Goal: Task Accomplishment & Management: Complete application form

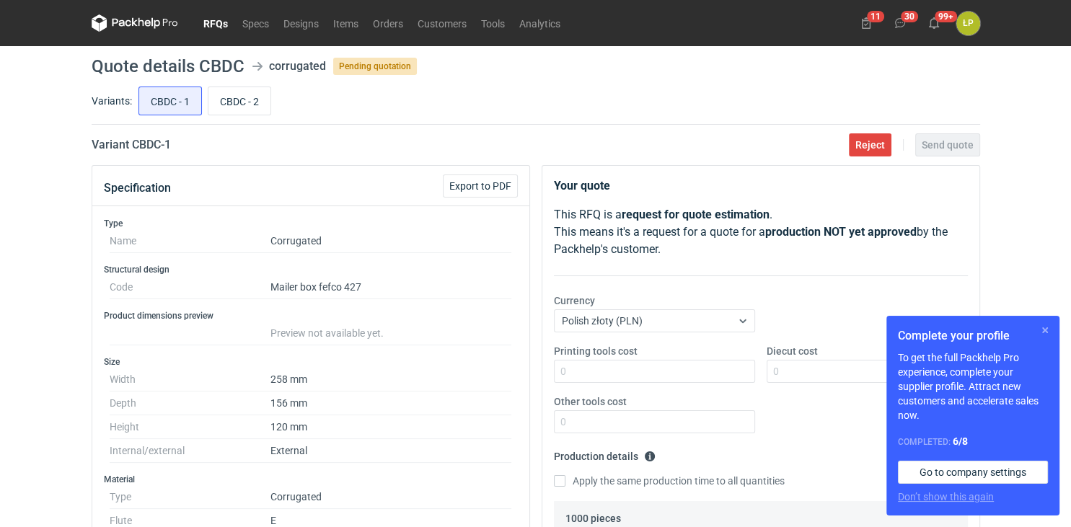
click at [1043, 334] on button "button" at bounding box center [1045, 330] width 17 height 17
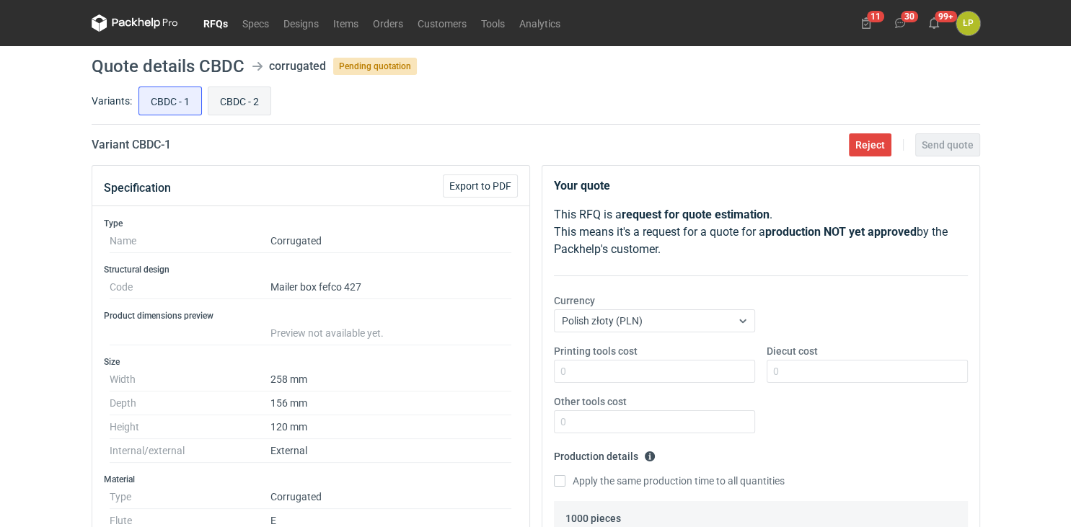
click at [224, 95] on input "CBDC - 2" at bounding box center [239, 100] width 62 height 27
radio input "true"
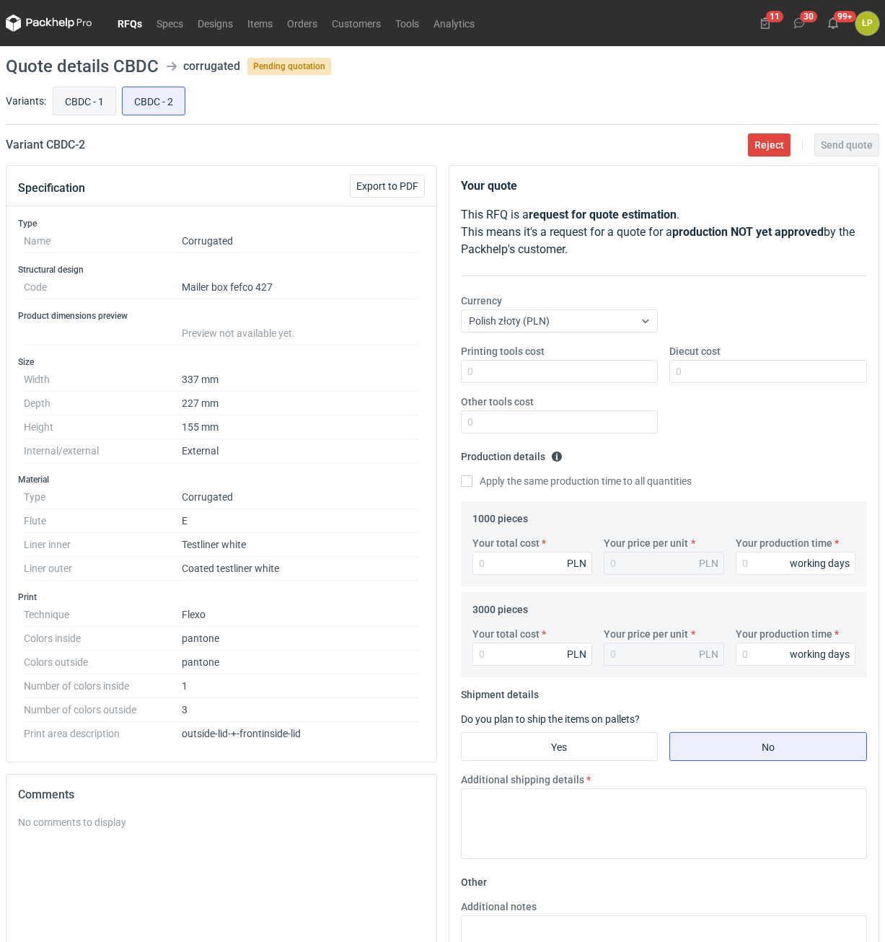
click at [81, 105] on input "CBDC - 1" at bounding box center [84, 100] width 62 height 27
radio input "true"
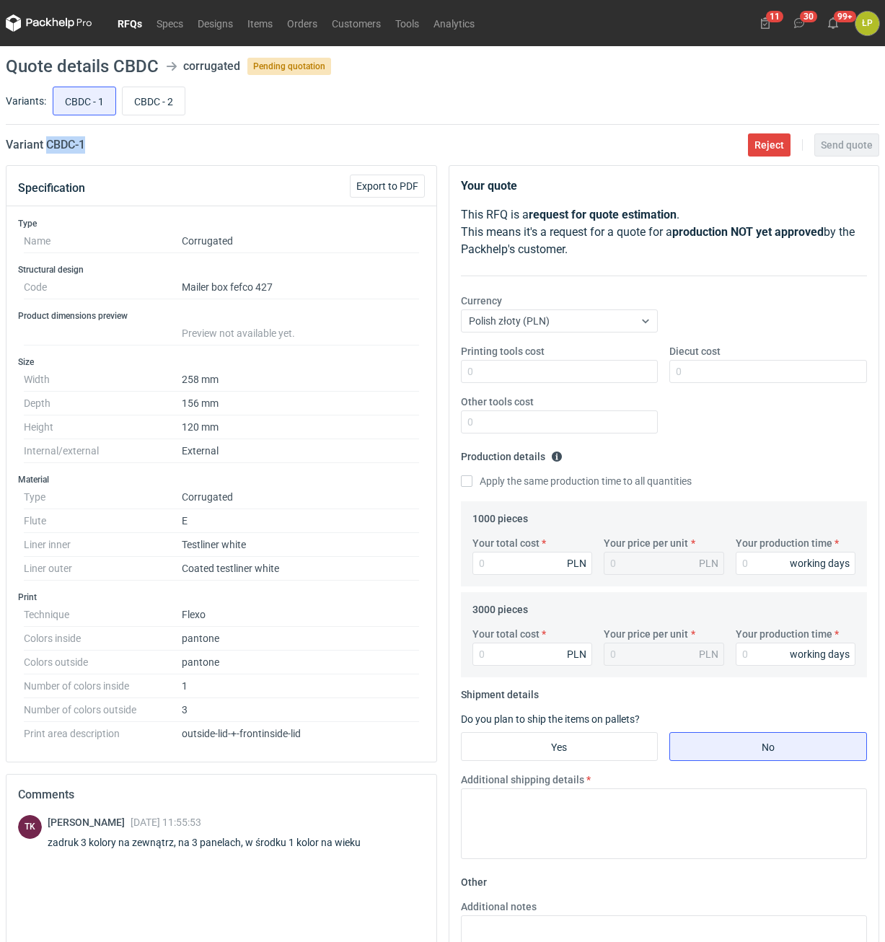
drag, startPoint x: 99, startPoint y: 157, endPoint x: 48, endPoint y: 152, distance: 51.4
click at [48, 152] on main "Quote details CBDC corrugated Pending quotation Variants: CBDC - 1 CBDC - 2 Var…" at bounding box center [442, 583] width 885 height 1074
click at [516, 374] on input "Printing tools cost" at bounding box center [560, 371] width 198 height 23
type input "1300"
click at [744, 373] on input "Diecut cost" at bounding box center [768, 371] width 198 height 23
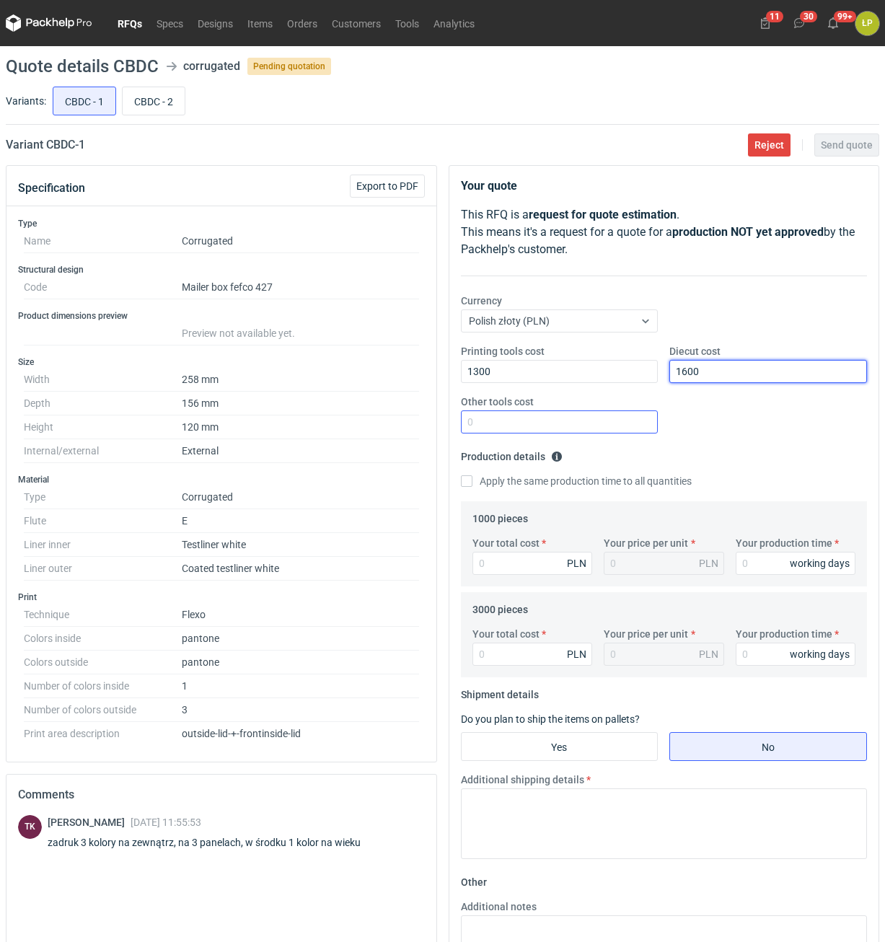
type input "1600"
click at [631, 423] on input "Other tools cost" at bounding box center [560, 421] width 198 height 23
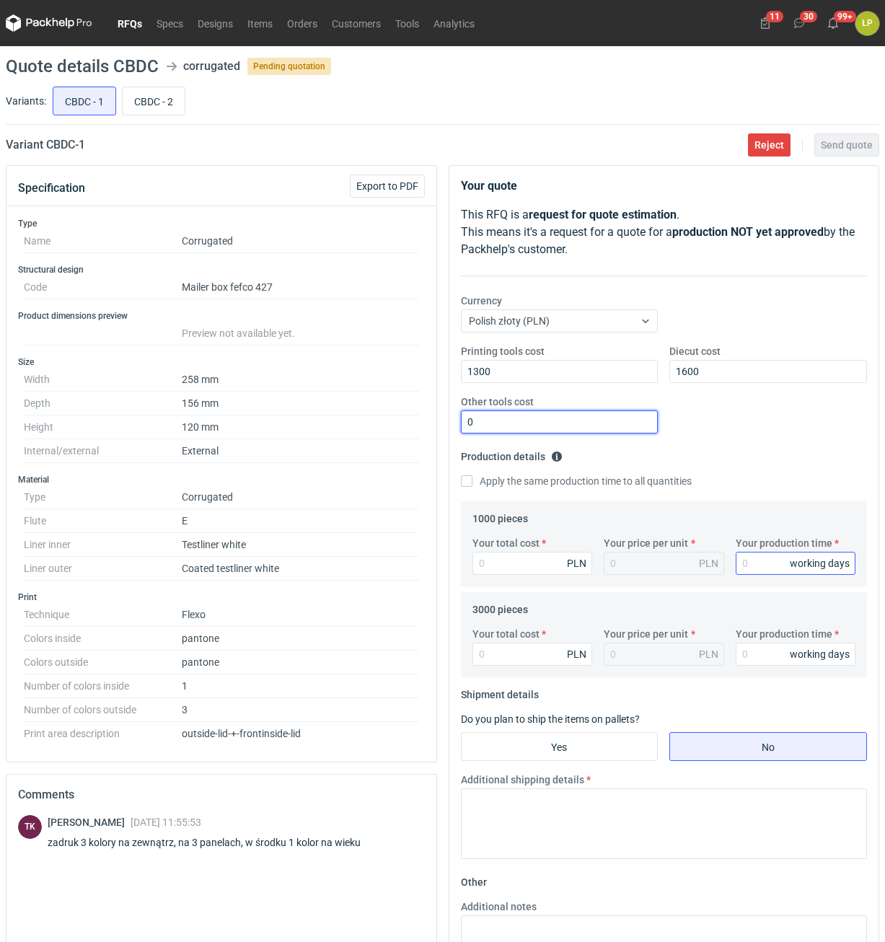
type input "0"
click at [759, 527] on input "Your production time" at bounding box center [796, 563] width 120 height 23
type input "15"
click at [553, 484] on label "Apply the same production time to all quantities" at bounding box center [576, 481] width 231 height 14
click at [473, 484] on input "Apply the same production time to all quantities" at bounding box center [467, 481] width 12 height 12
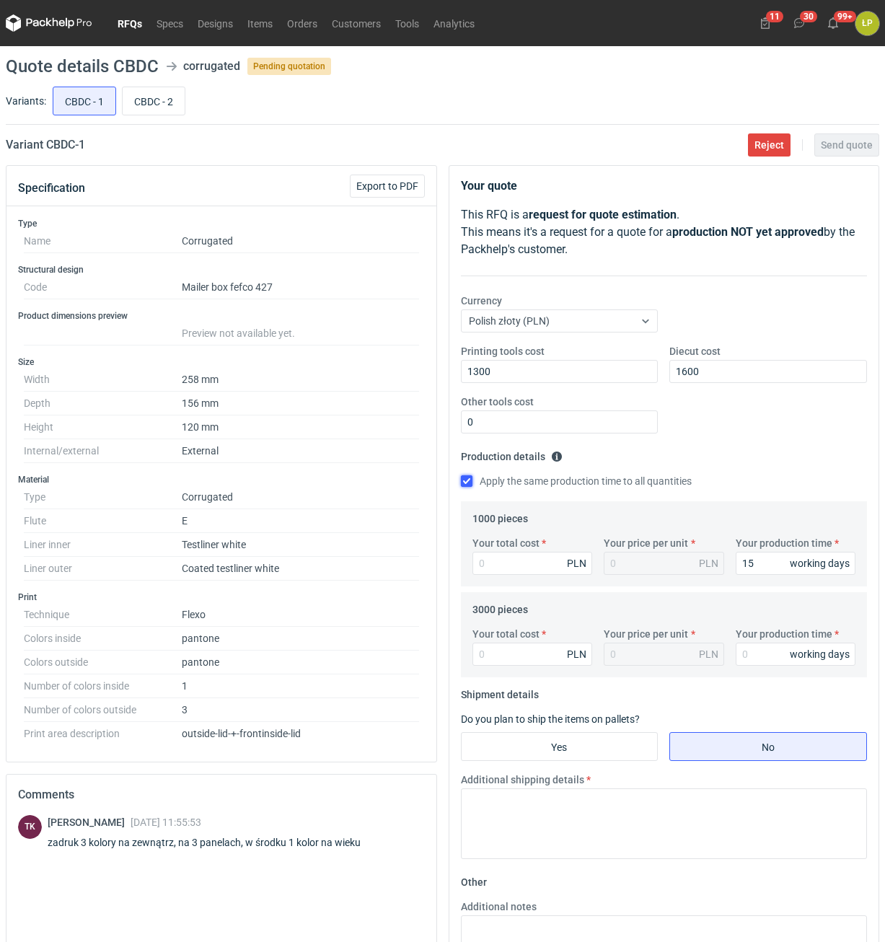
checkbox input "true"
type input "15"
click at [757, 527] on input "15" at bounding box center [796, 563] width 120 height 23
type input "1"
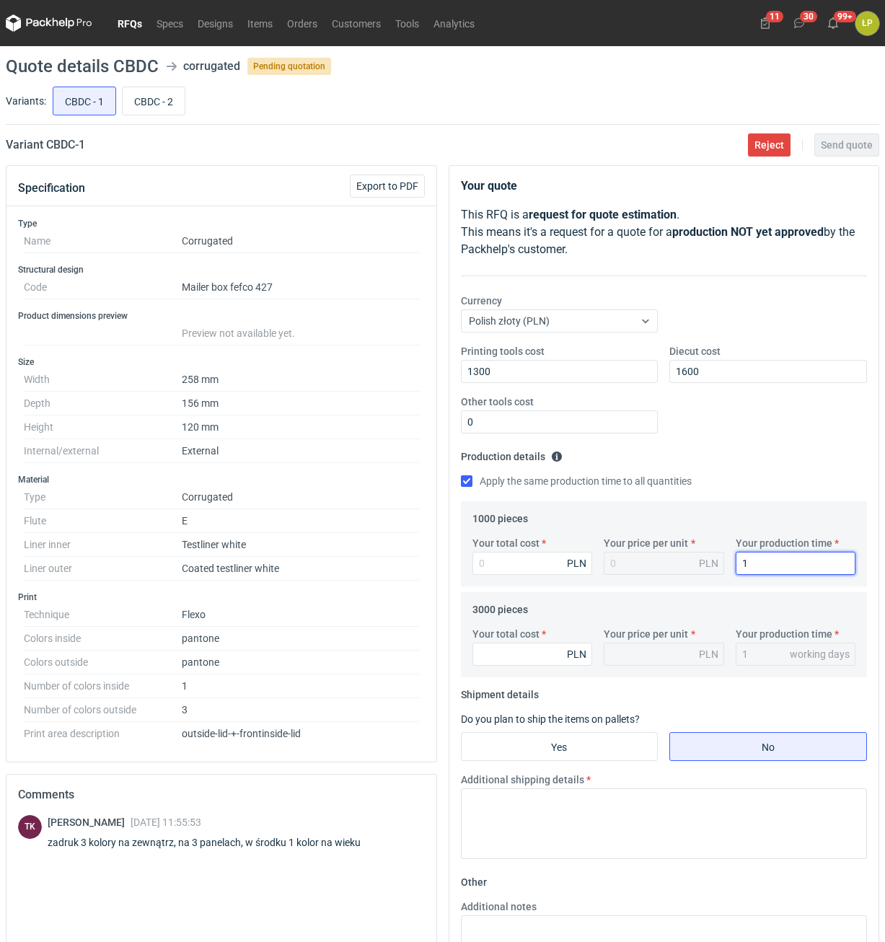
type input "12"
click at [550, 527] on input "Your total cost" at bounding box center [533, 563] width 120 height 23
type input "1710"
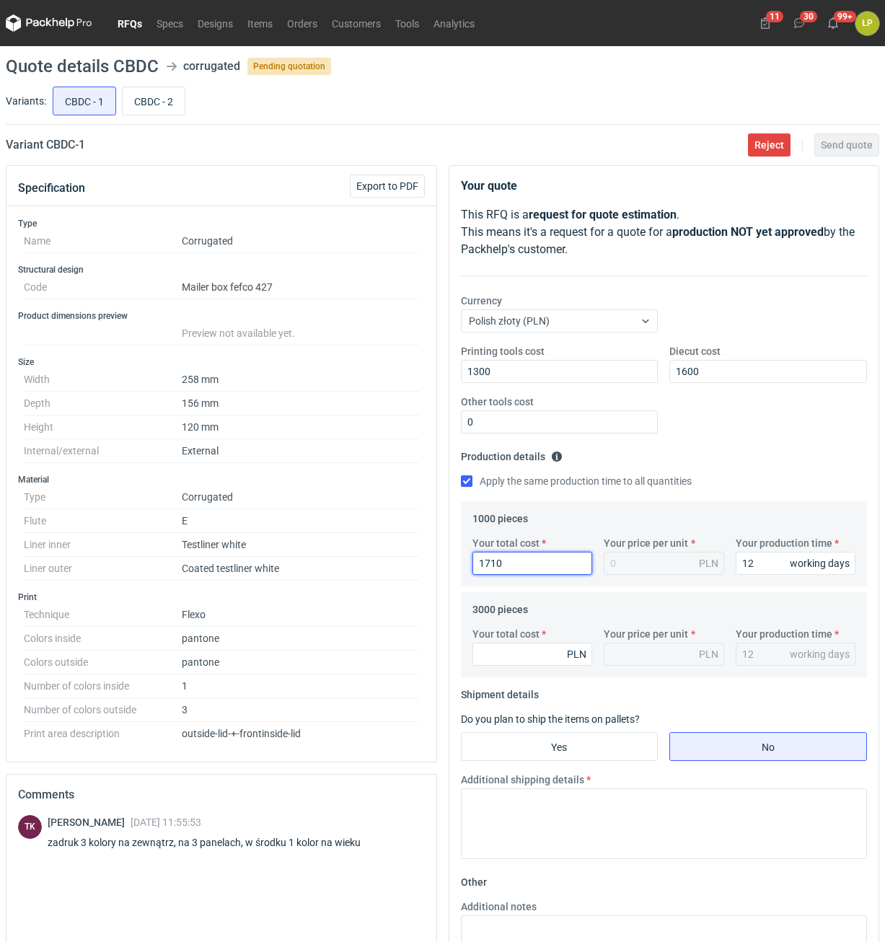
type input "1.71"
type input "1710"
drag, startPoint x: 758, startPoint y: 571, endPoint x: 728, endPoint y: 566, distance: 30.7
click at [736, 527] on input "12" at bounding box center [796, 563] width 120 height 23
type input "1"
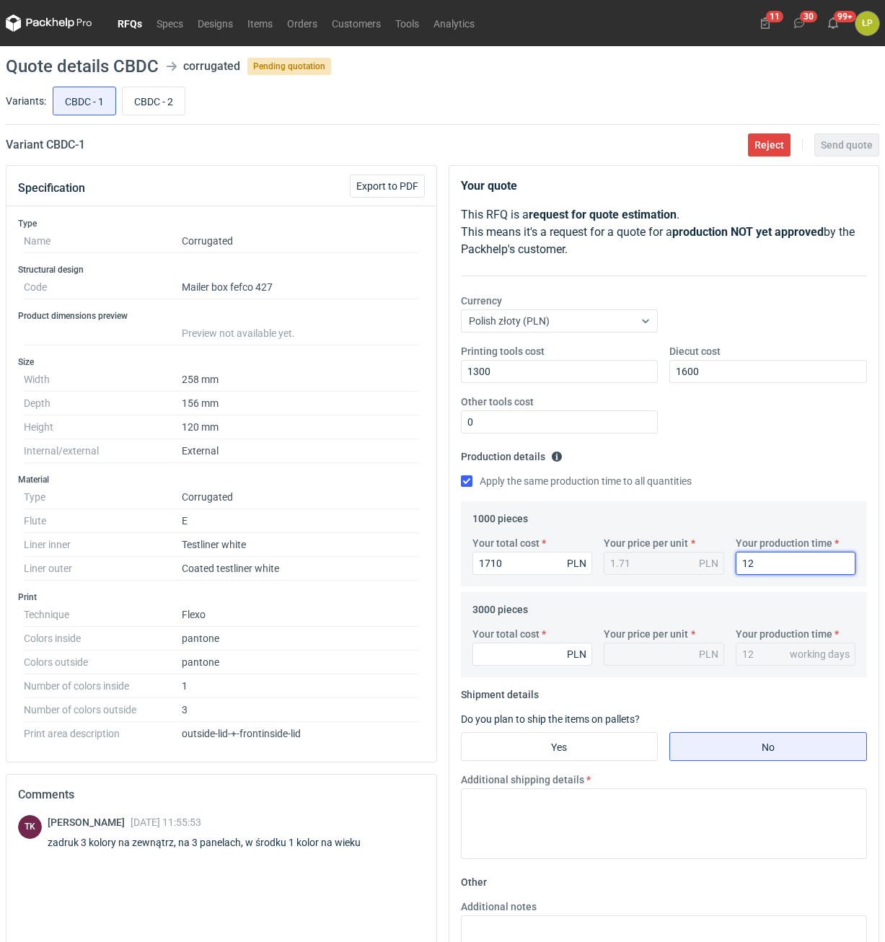
type input "1"
type input "15"
click at [511, 527] on input "Your total cost" at bounding box center [533, 654] width 120 height 23
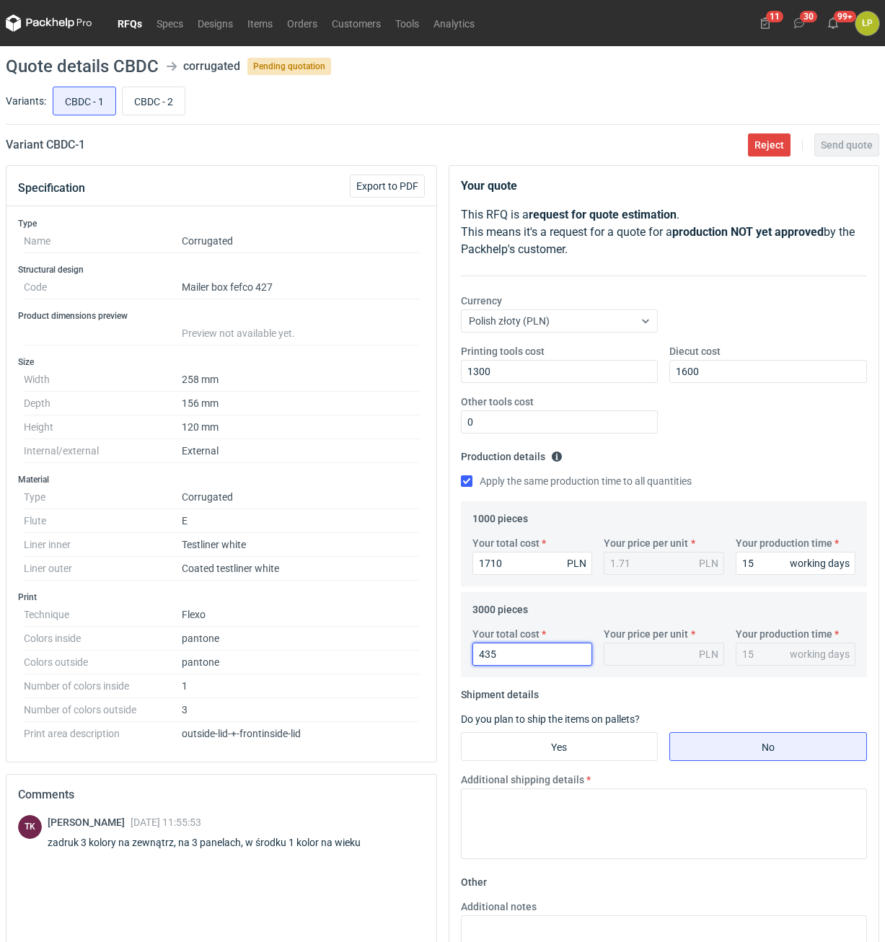
type input "4350"
type input "1.45"
type input "4350"
click at [603, 527] on input "Yes" at bounding box center [560, 746] width 196 height 27
radio input "true"
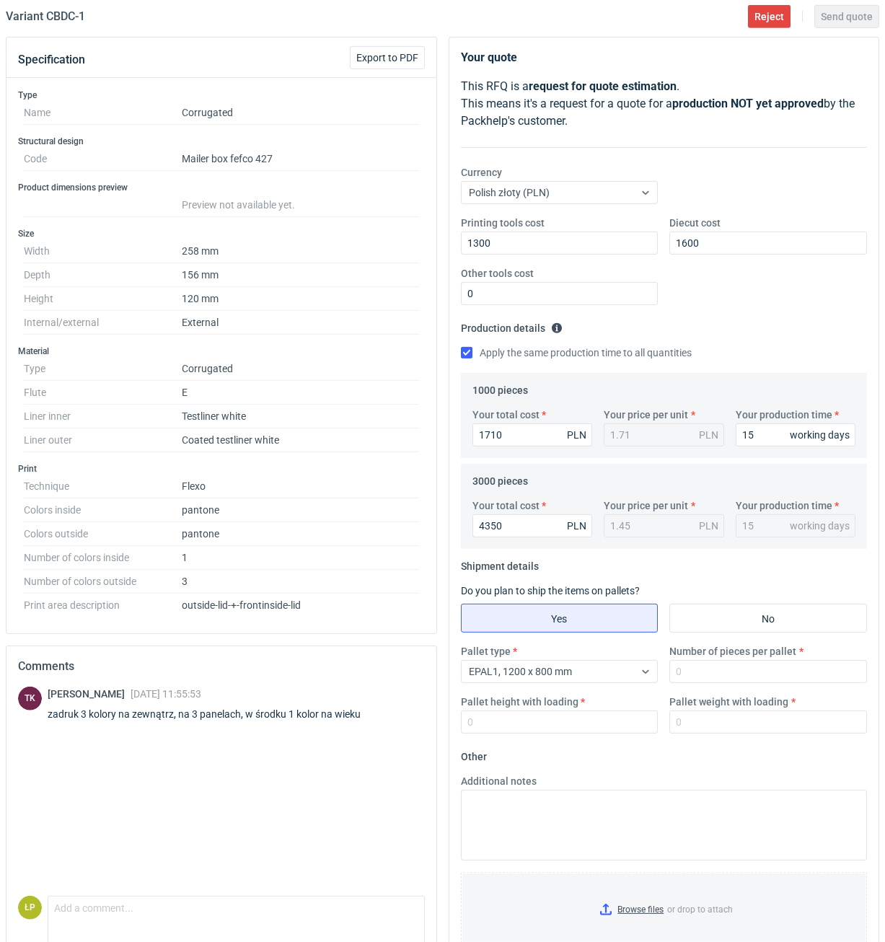
scroll to position [178, 0]
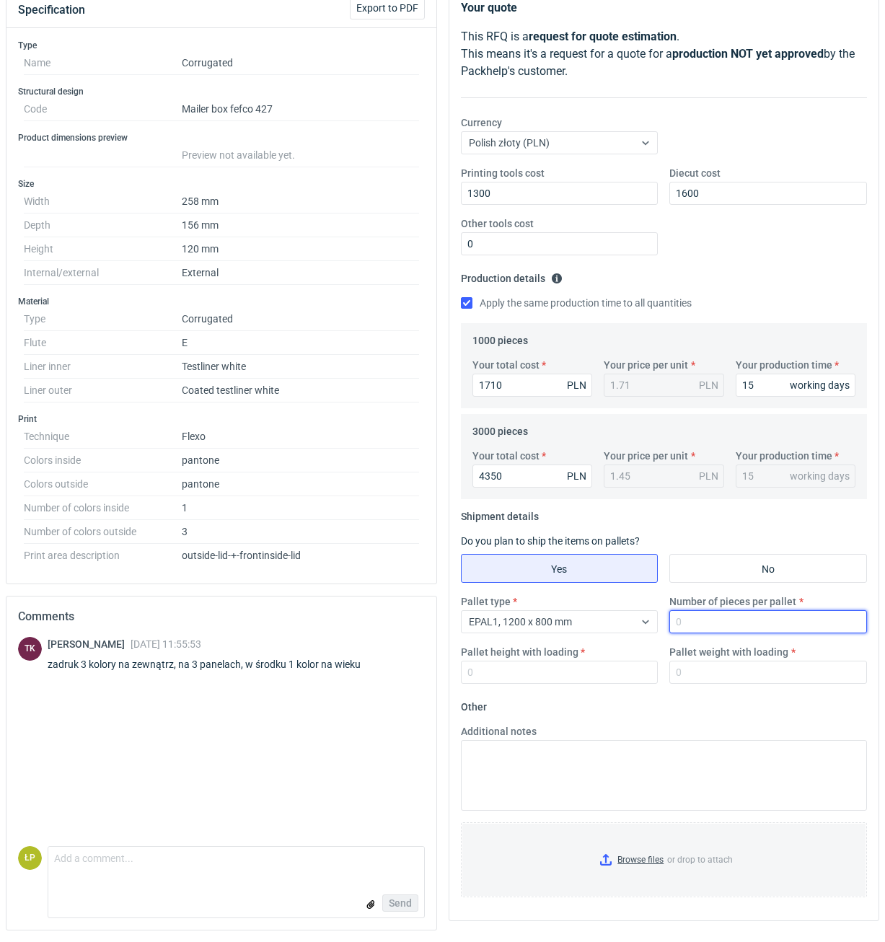
click at [709, 527] on input "Number of pieces per pallet" at bounding box center [768, 621] width 198 height 23
type input "1000"
click at [615, 527] on input "Pallet height with loading" at bounding box center [560, 672] width 198 height 23
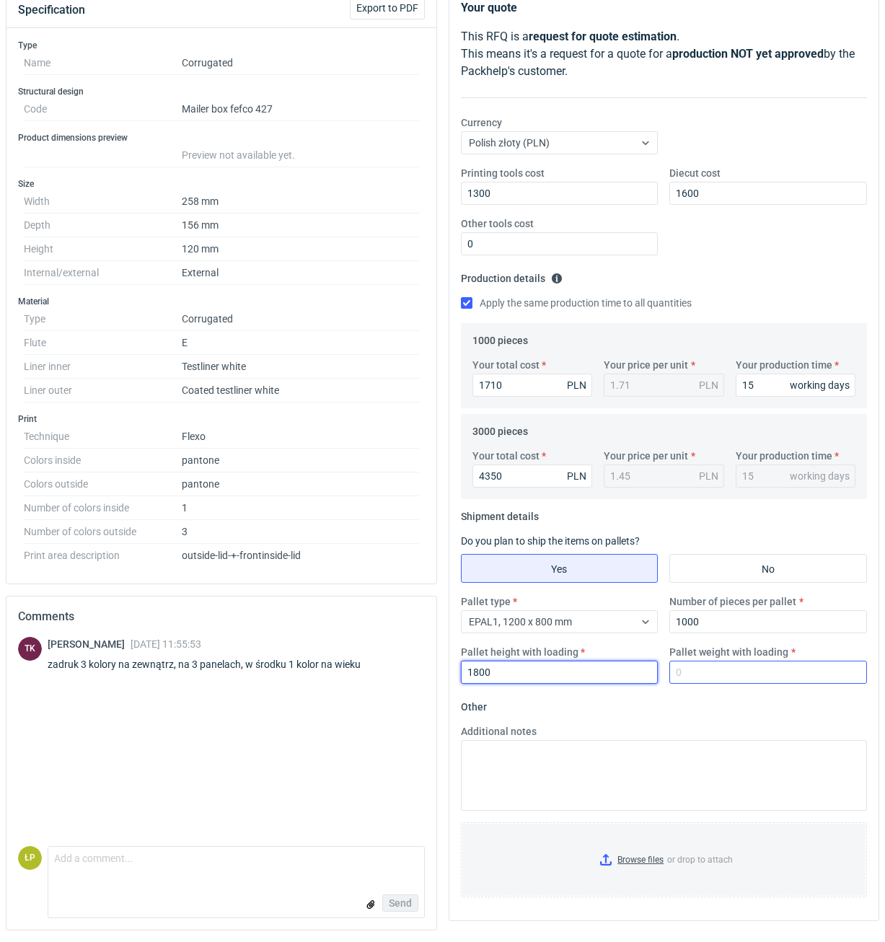
type input "1800"
click at [749, 527] on input "Pallet weight with loading" at bounding box center [768, 672] width 198 height 23
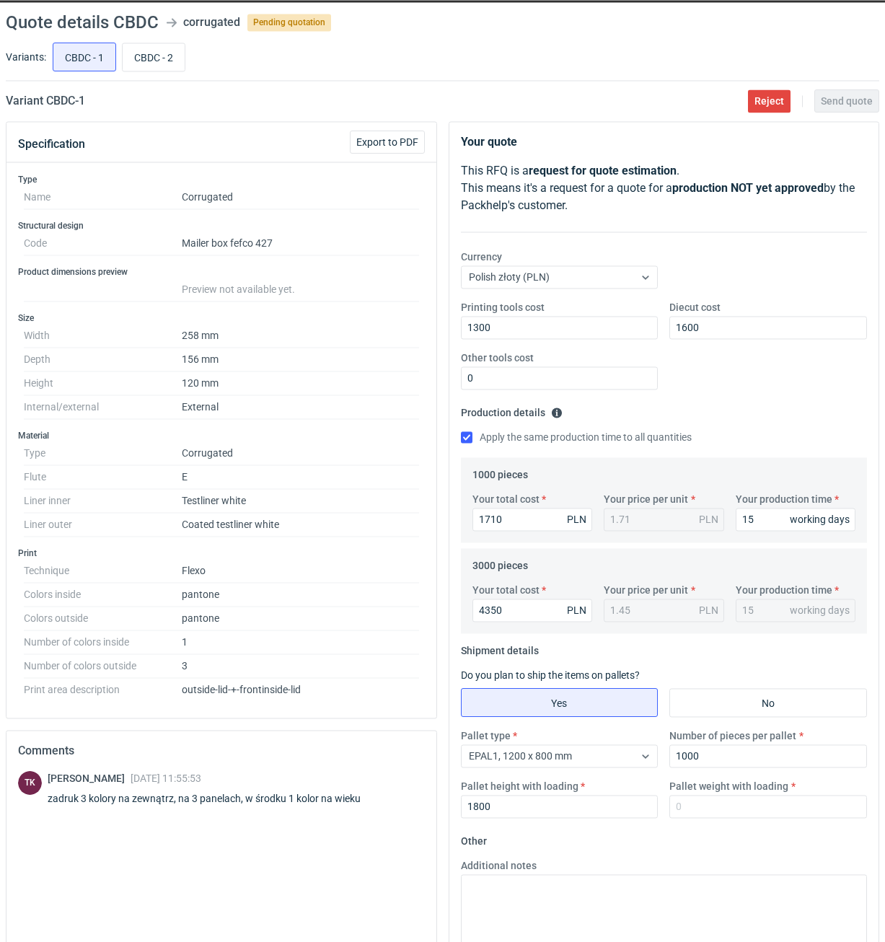
scroll to position [0, 0]
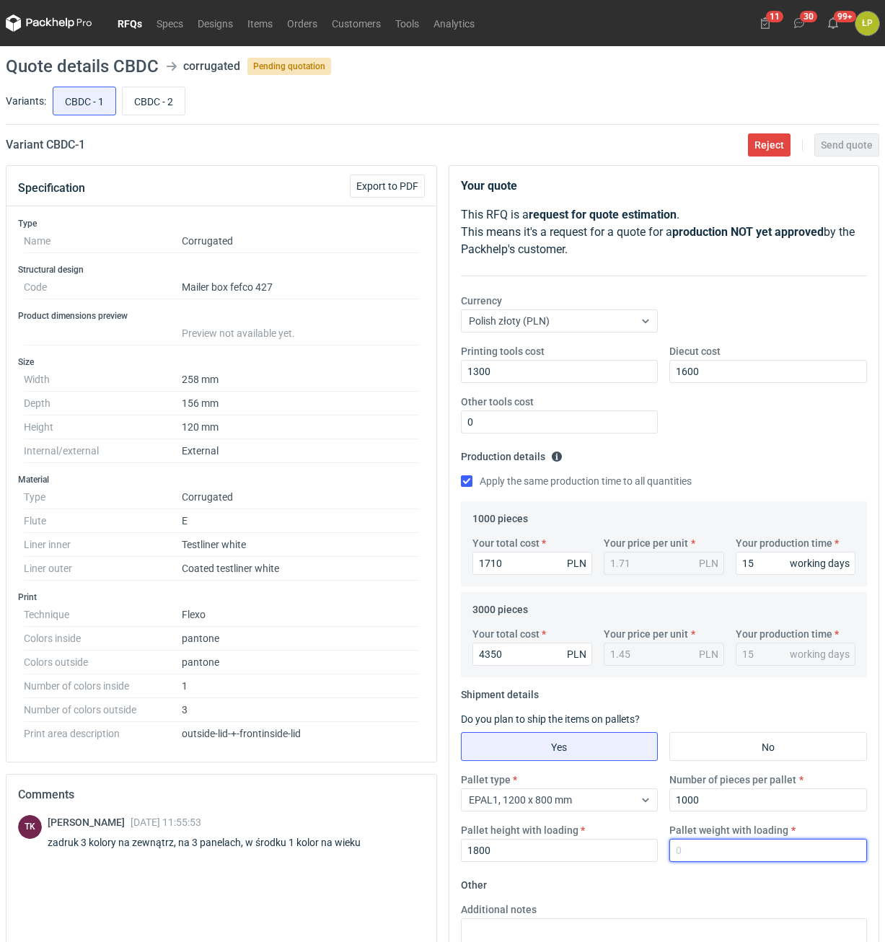
click at [685, 527] on input "Pallet weight with loading" at bounding box center [768, 850] width 198 height 23
type input "255"
click at [693, 527] on div "Pallet type EPAL1, 1200 x 800 mm Number of pieces per pallet 1000 Pallet height…" at bounding box center [664, 823] width 418 height 101
click at [867, 140] on span "Send quote" at bounding box center [847, 145] width 52 height 10
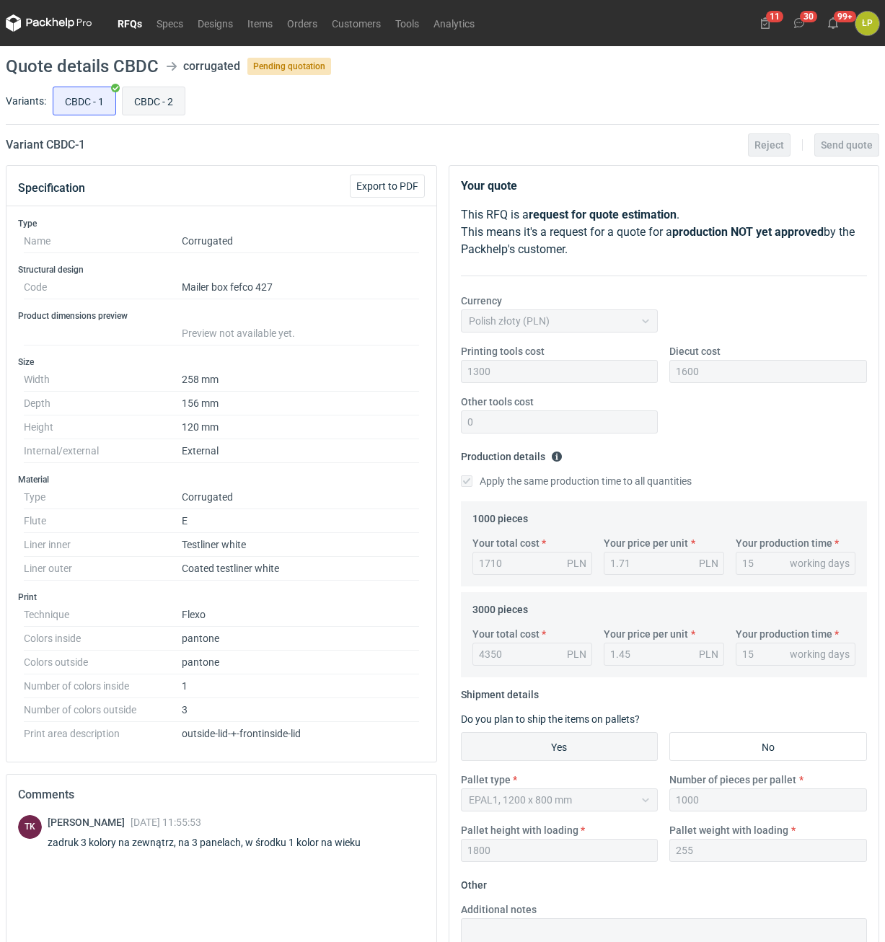
click at [166, 111] on input "CBDC - 2" at bounding box center [154, 100] width 62 height 27
radio input "true"
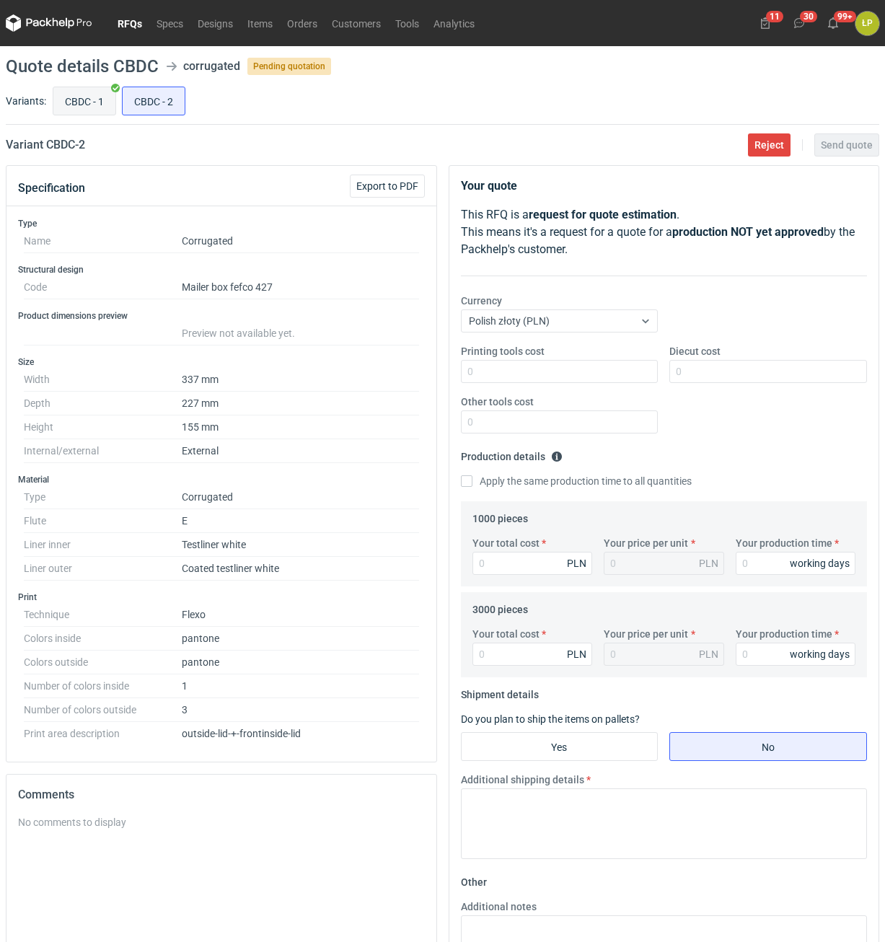
click at [92, 107] on input "CBDC - 1" at bounding box center [84, 100] width 62 height 27
radio input "true"
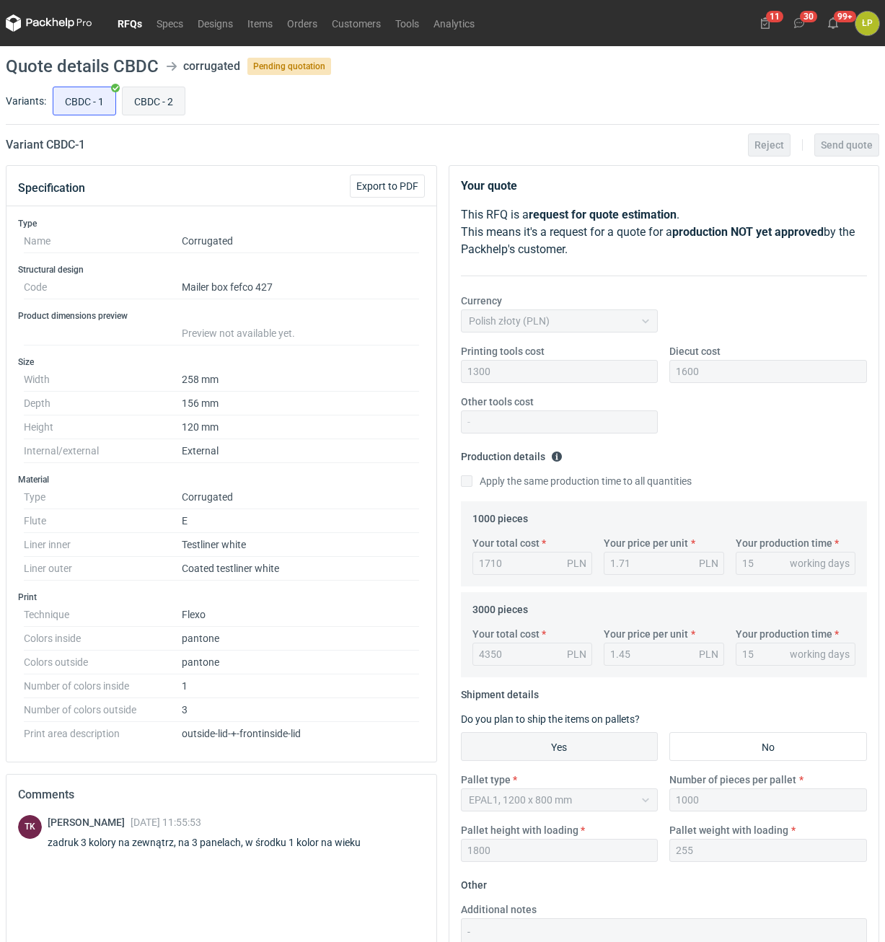
click at [141, 105] on input "CBDC - 2" at bounding box center [154, 100] width 62 height 27
radio input "true"
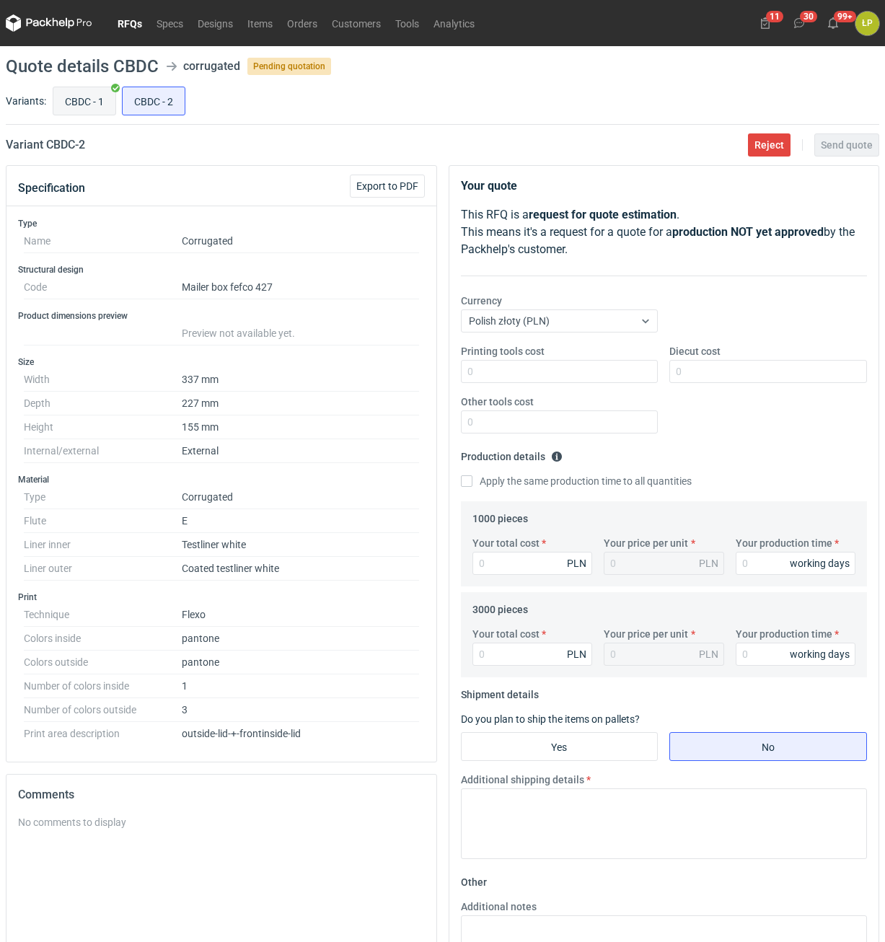
click at [85, 100] on input "CBDC - 1" at bounding box center [84, 100] width 62 height 27
radio input "true"
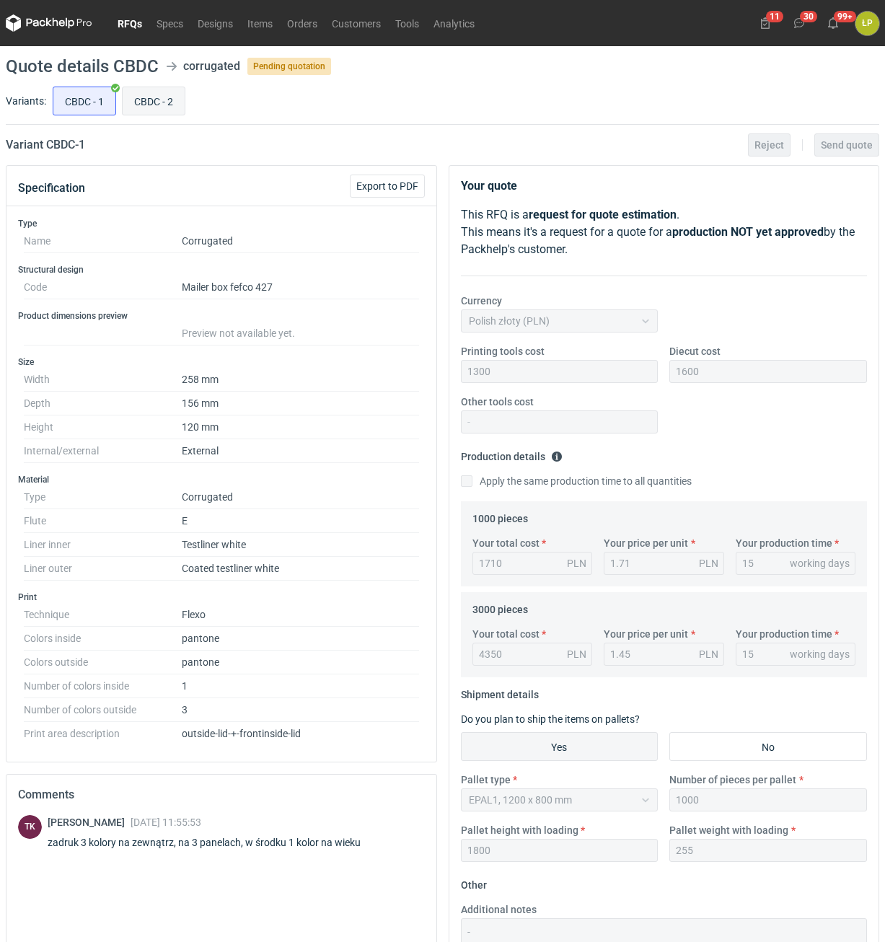
click at [146, 97] on input "CBDC - 2" at bounding box center [154, 100] width 62 height 27
radio input "true"
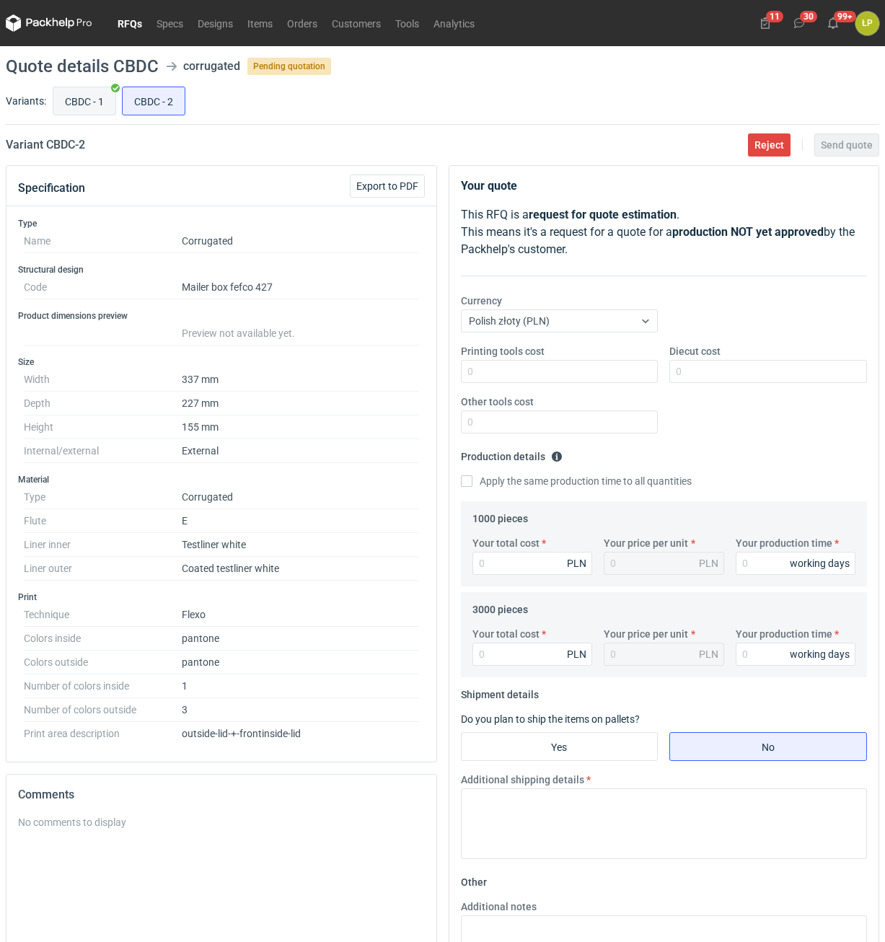
click at [97, 97] on input "CBDC - 1" at bounding box center [84, 100] width 62 height 27
radio input "true"
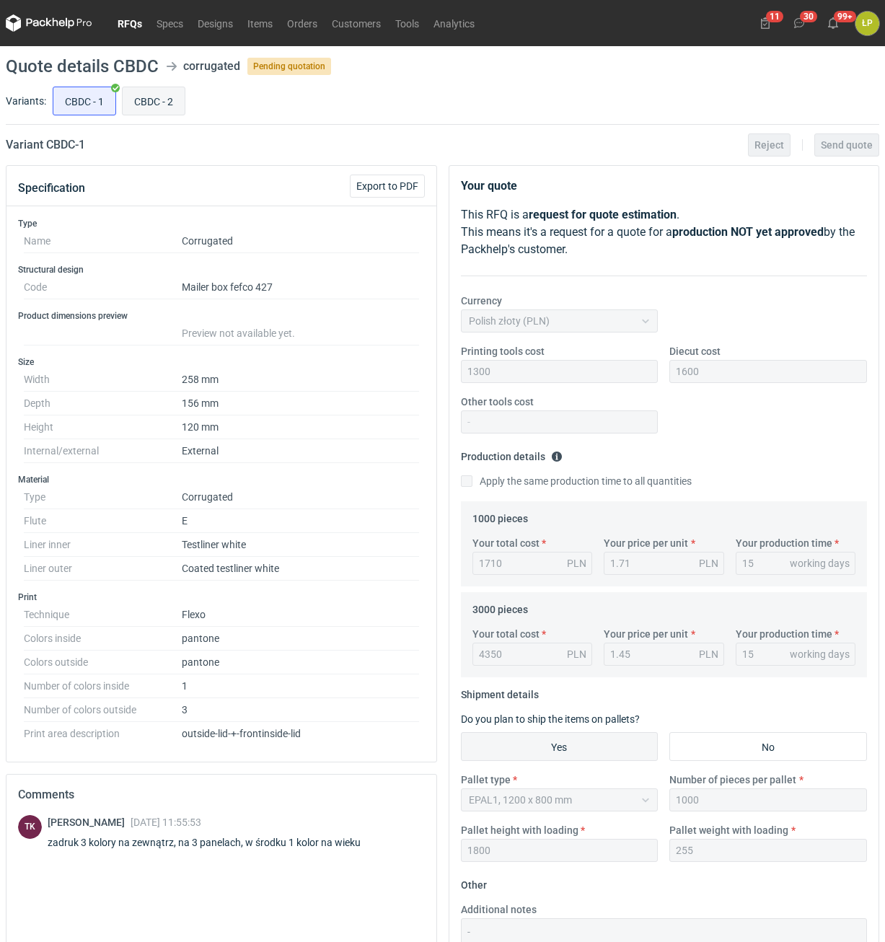
click at [142, 94] on input "CBDC - 2" at bounding box center [154, 100] width 62 height 27
radio input "true"
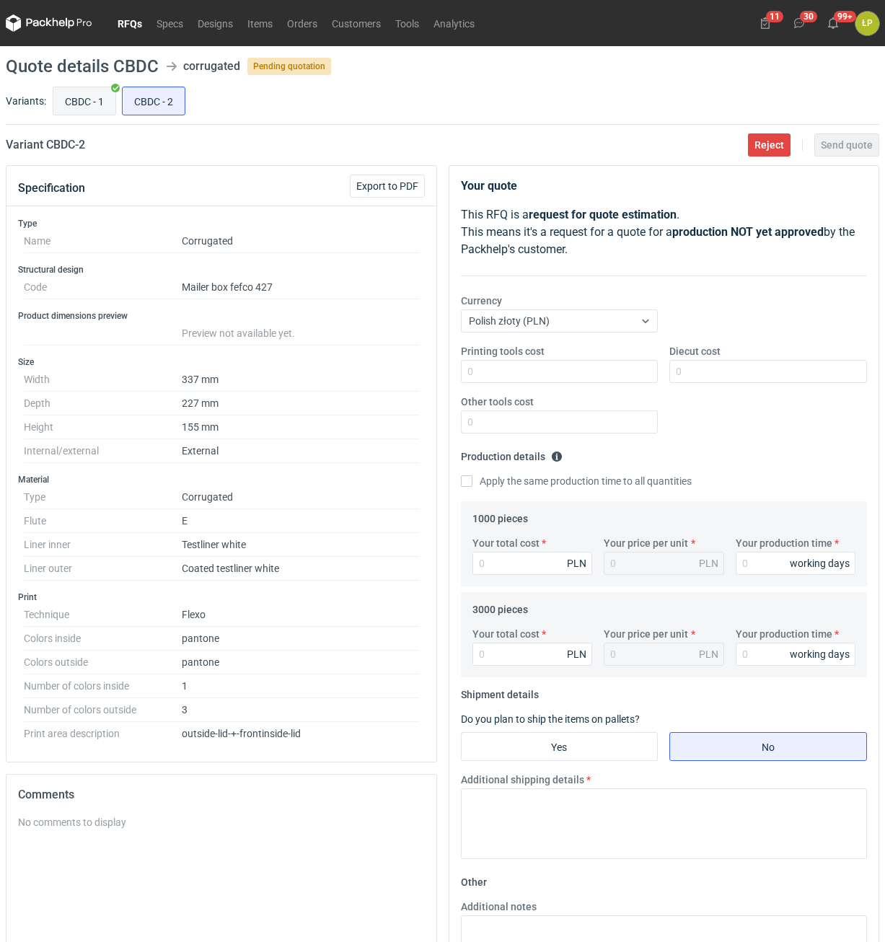
click at [88, 95] on input "CBDC - 1" at bounding box center [84, 100] width 62 height 27
radio input "true"
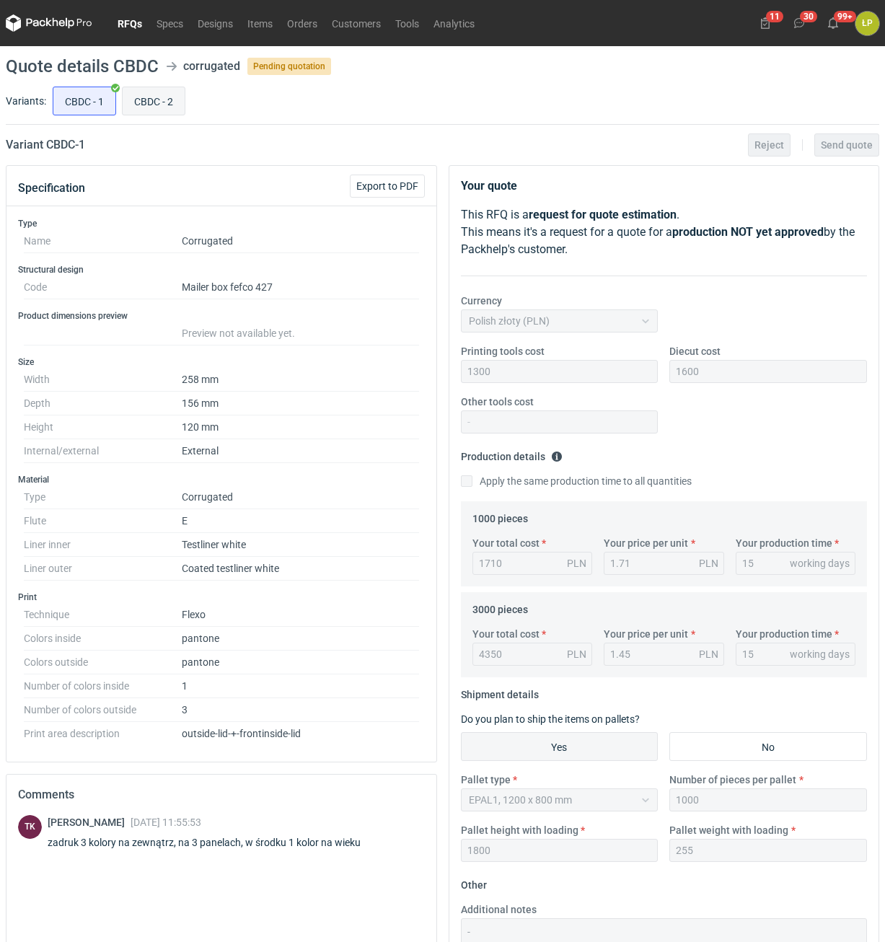
click at [136, 93] on input "CBDC - 2" at bounding box center [154, 100] width 62 height 27
radio input "true"
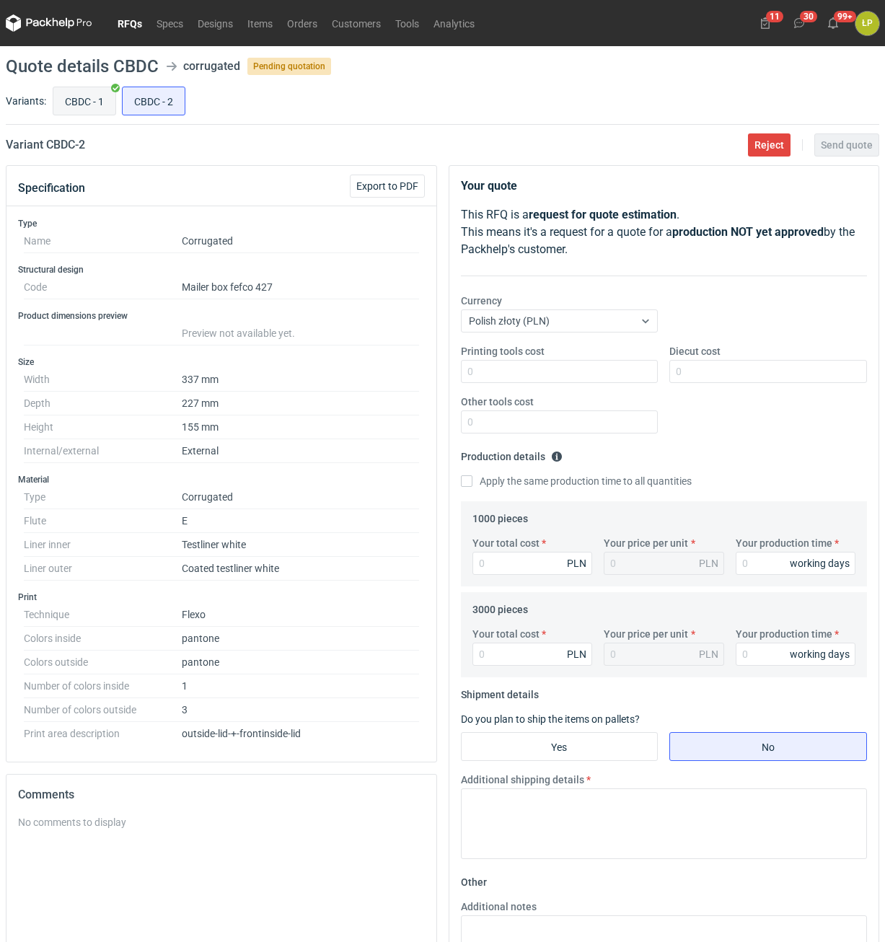
click at [79, 94] on input "CBDC - 1" at bounding box center [84, 100] width 62 height 27
radio input "true"
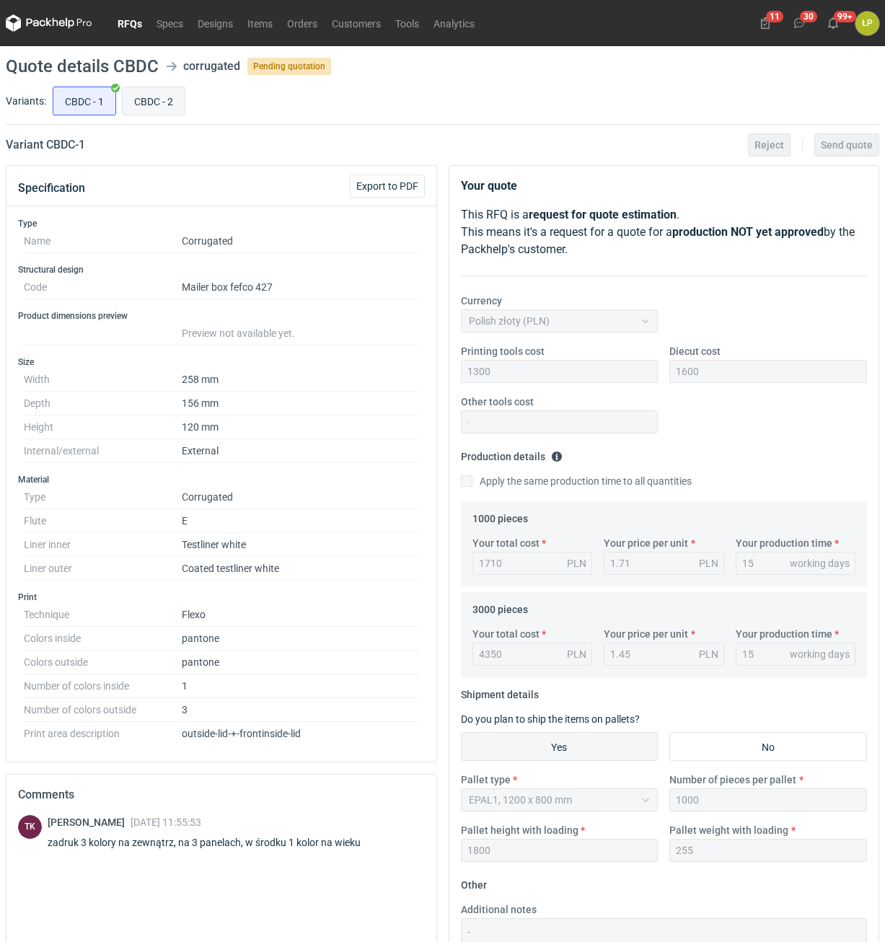
click at [162, 110] on input "CBDC - 2" at bounding box center [154, 100] width 62 height 27
radio input "true"
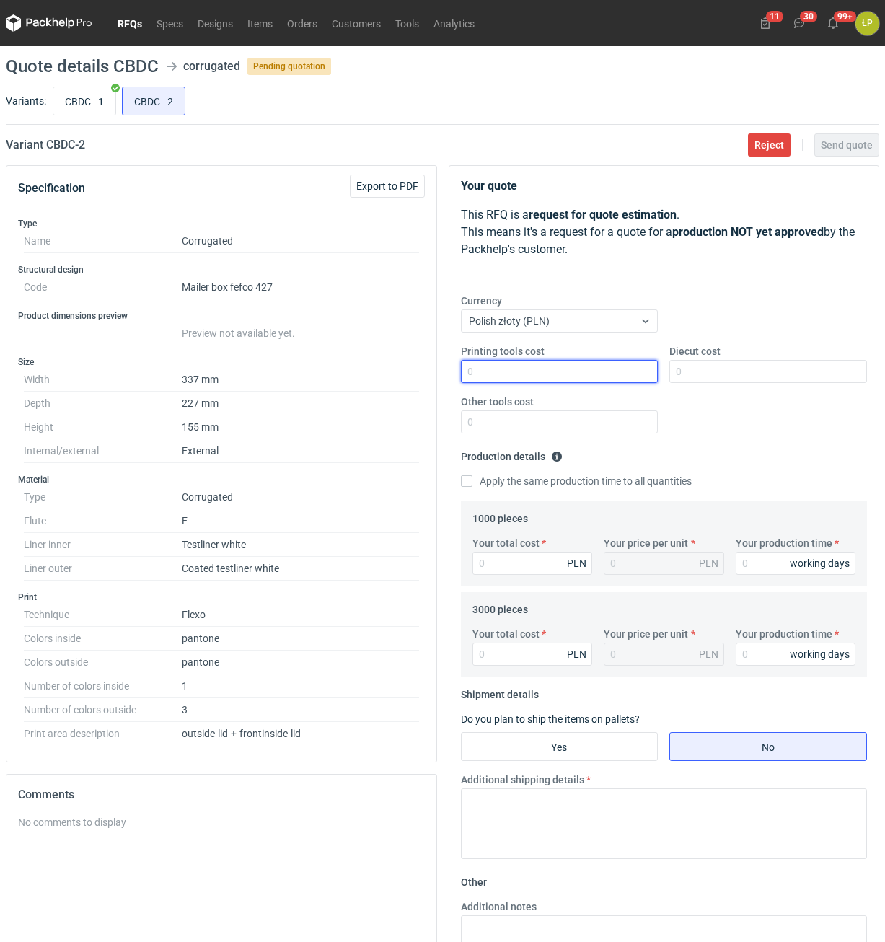
click at [511, 369] on input "Printing tools cost" at bounding box center [560, 371] width 198 height 23
type input "1700"
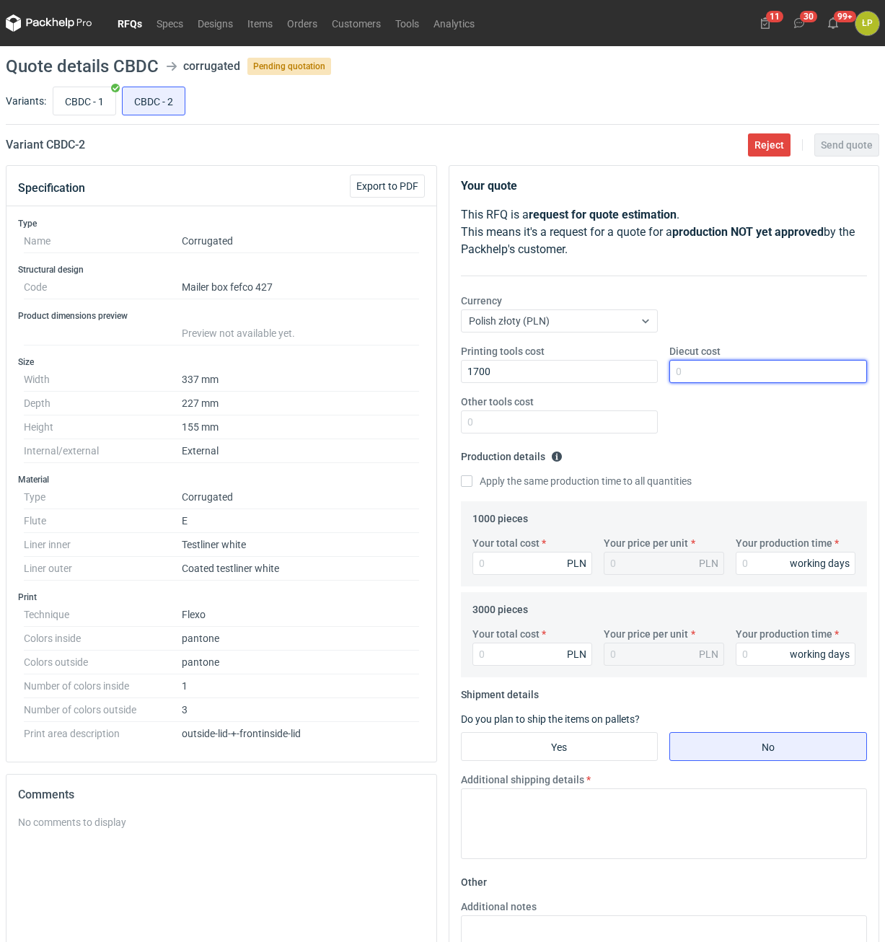
click at [692, 369] on input "Diecut cost" at bounding box center [768, 371] width 198 height 23
type input "1800"
click at [578, 435] on div "Printing tools cost 1700 Diecut cost 1800 Other tools cost" at bounding box center [664, 394] width 418 height 101
click at [581, 428] on input "Other tools cost" at bounding box center [560, 421] width 198 height 23
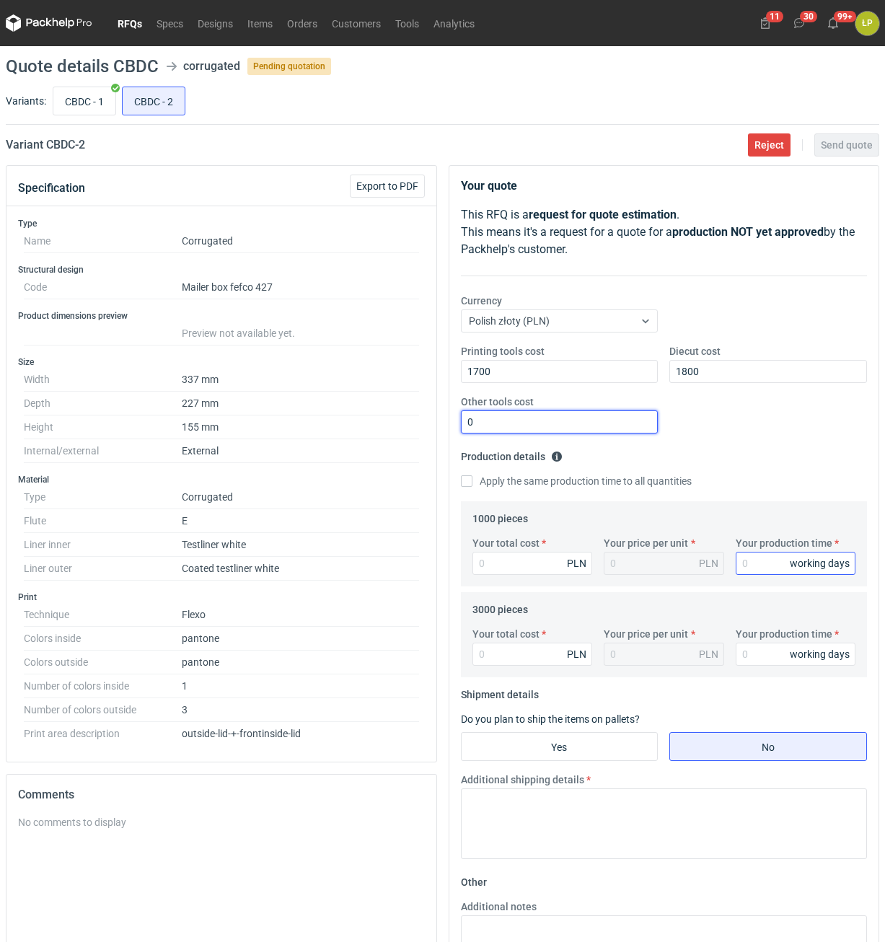
type input "0"
click at [760, 527] on input "Your production time" at bounding box center [796, 563] width 120 height 23
type input "15"
click at [540, 527] on label "Your total cost" at bounding box center [506, 543] width 67 height 14
click at [542, 527] on input "Your total cost" at bounding box center [533, 563] width 120 height 23
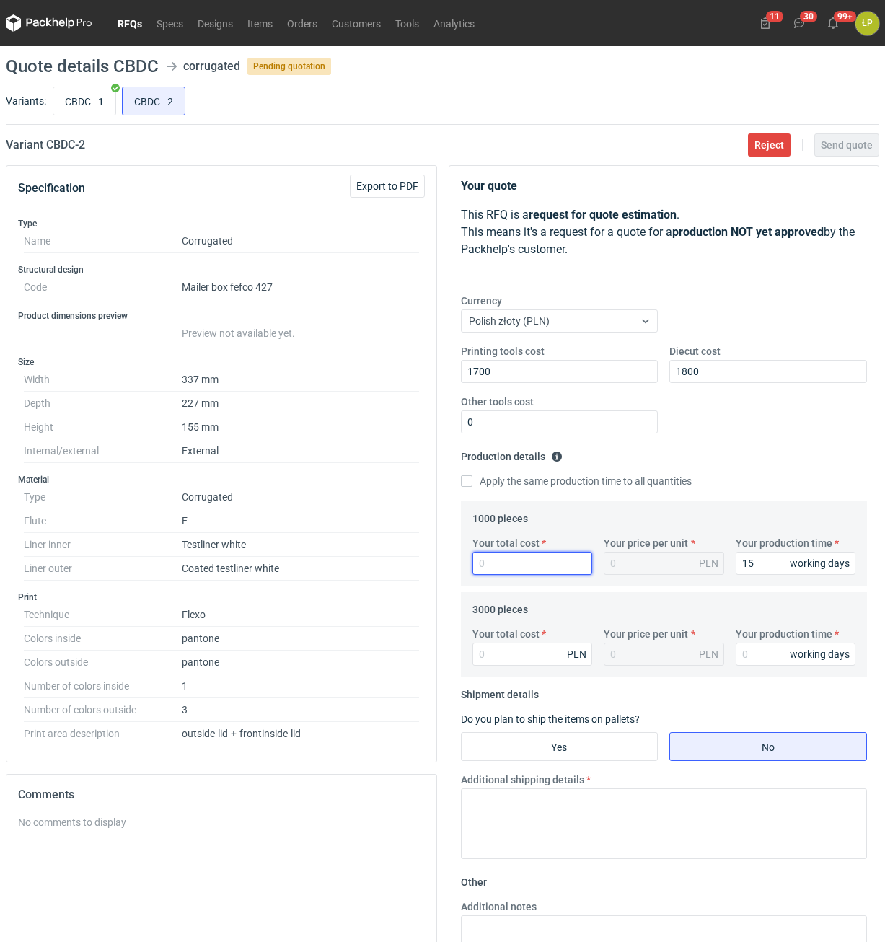
click at [536, 527] on input "Your total cost" at bounding box center [533, 563] width 120 height 23
click at [524, 486] on label "Apply the same production time to all quantities" at bounding box center [576, 481] width 231 height 14
click at [473, 486] on input "Apply the same production time to all quantities" at bounding box center [467, 481] width 12 height 12
checkbox input "true"
type input "15"
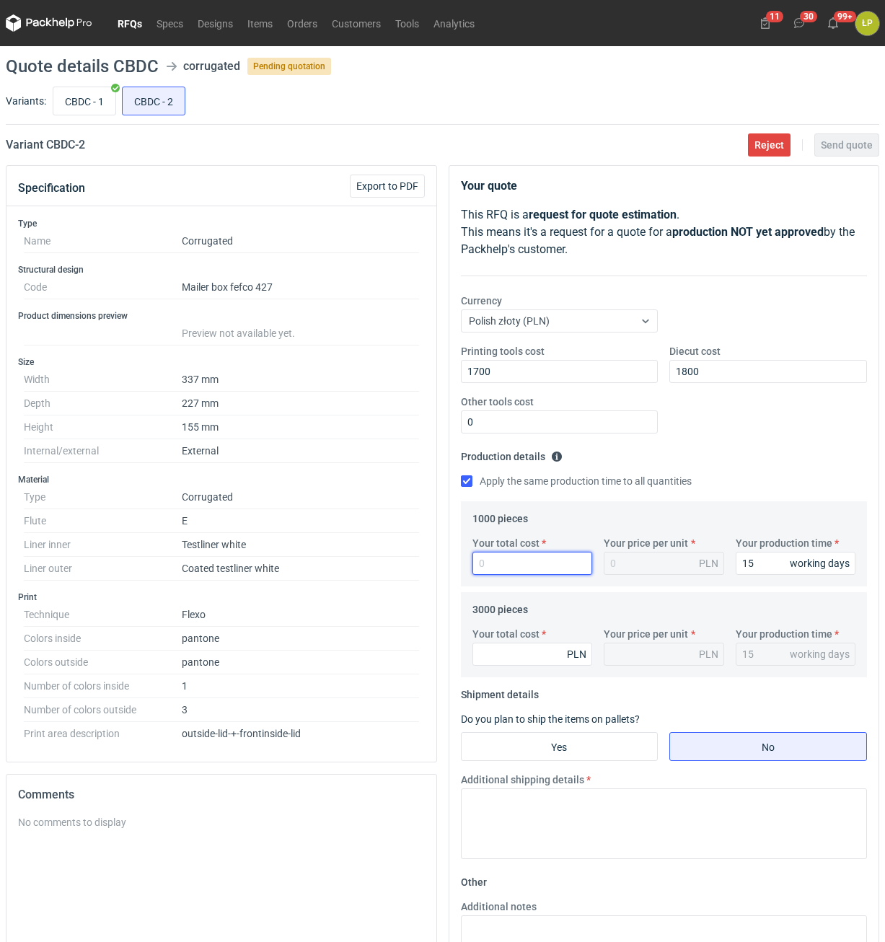
click at [524, 527] on input "Your total cost" at bounding box center [533, 563] width 120 height 23
click at [554, 527] on input "Your total cost" at bounding box center [533, 563] width 120 height 23
type input "2660"
type input "2.66"
type input "2660"
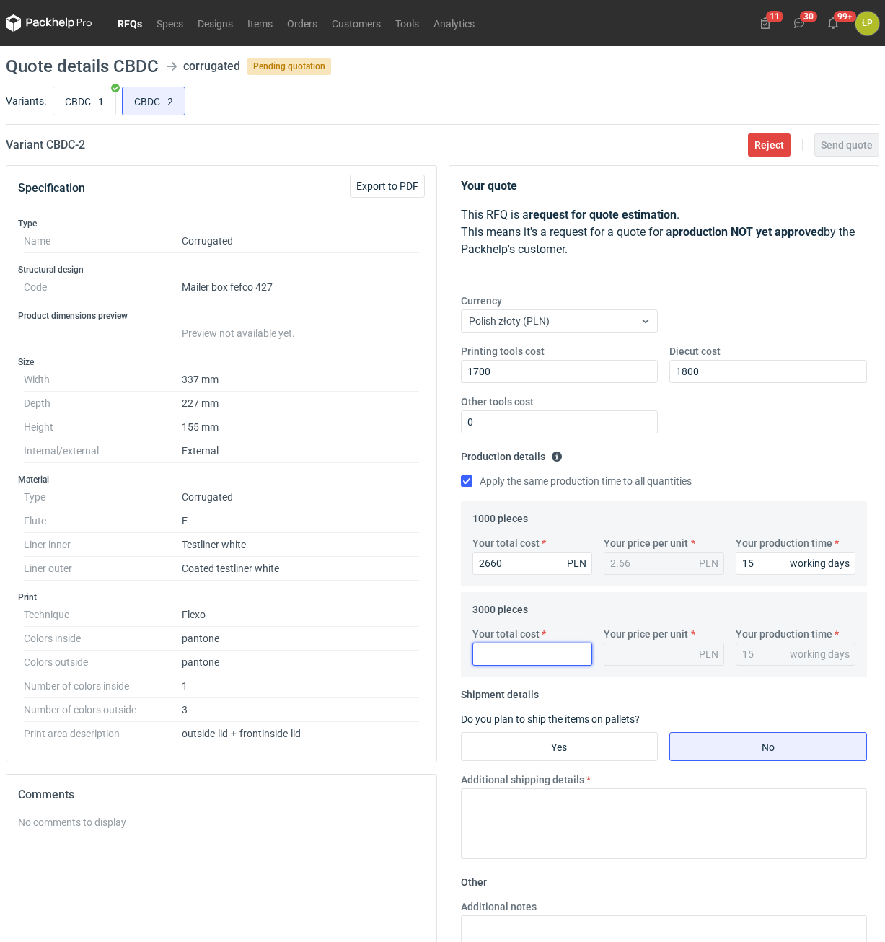
click at [518, 527] on input "Your total cost" at bounding box center [533, 654] width 120 height 23
type input "7050"
type input "2.35"
type input "7050"
click at [542, 527] on input "Yes" at bounding box center [560, 746] width 196 height 27
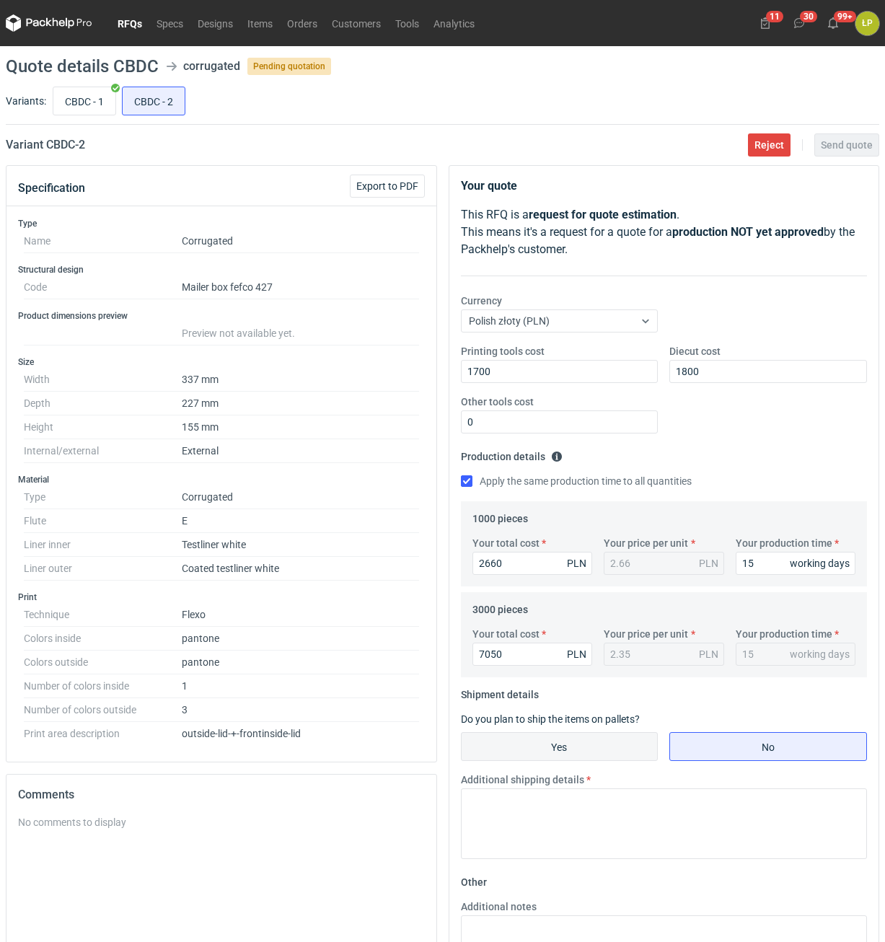
radio input "true"
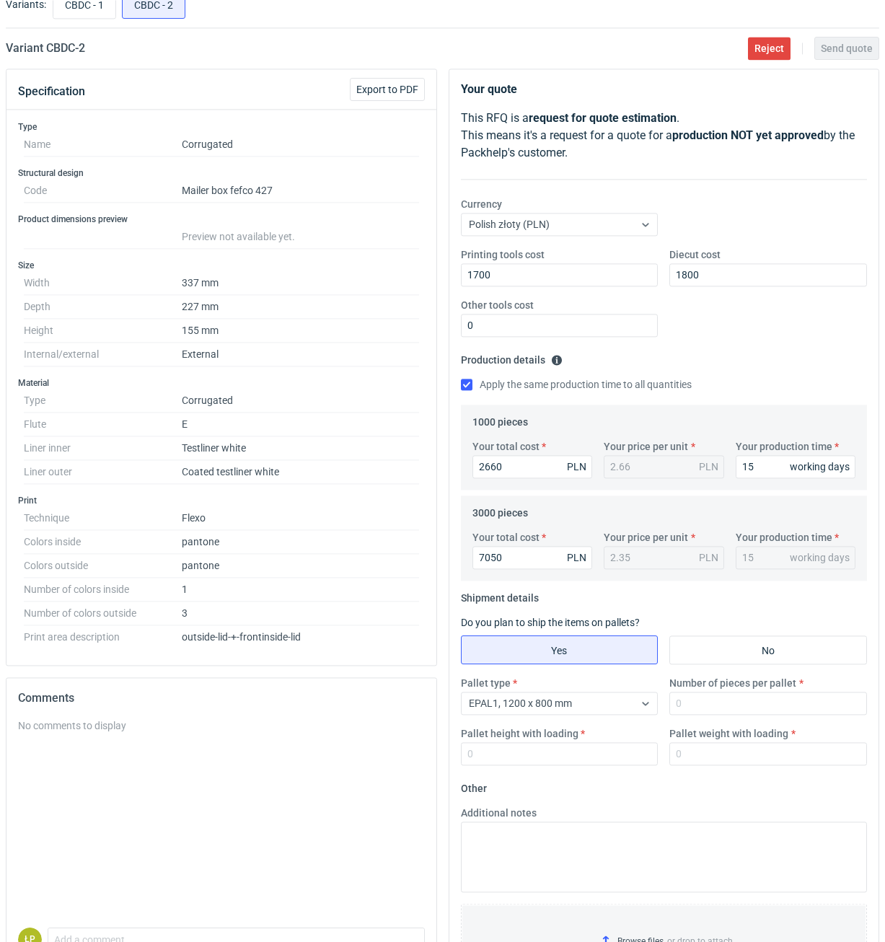
scroll to position [178, 0]
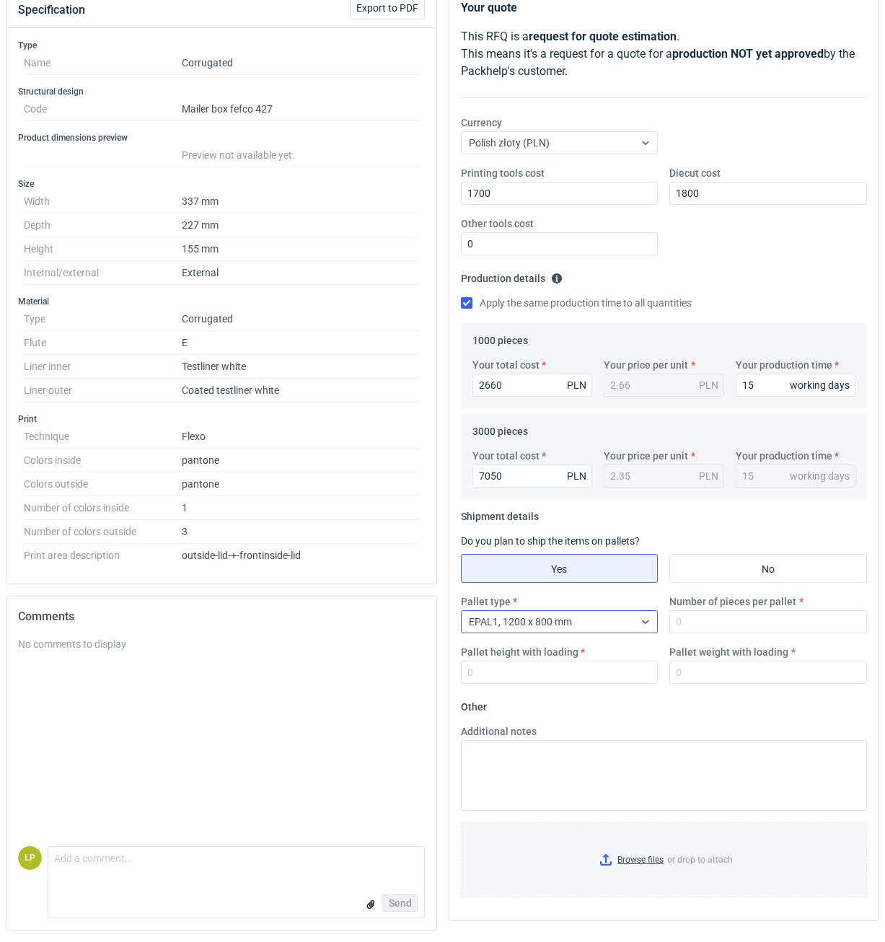
click at [617, 527] on div "EPAL1, 1200 x 800 mm" at bounding box center [548, 622] width 173 height 20
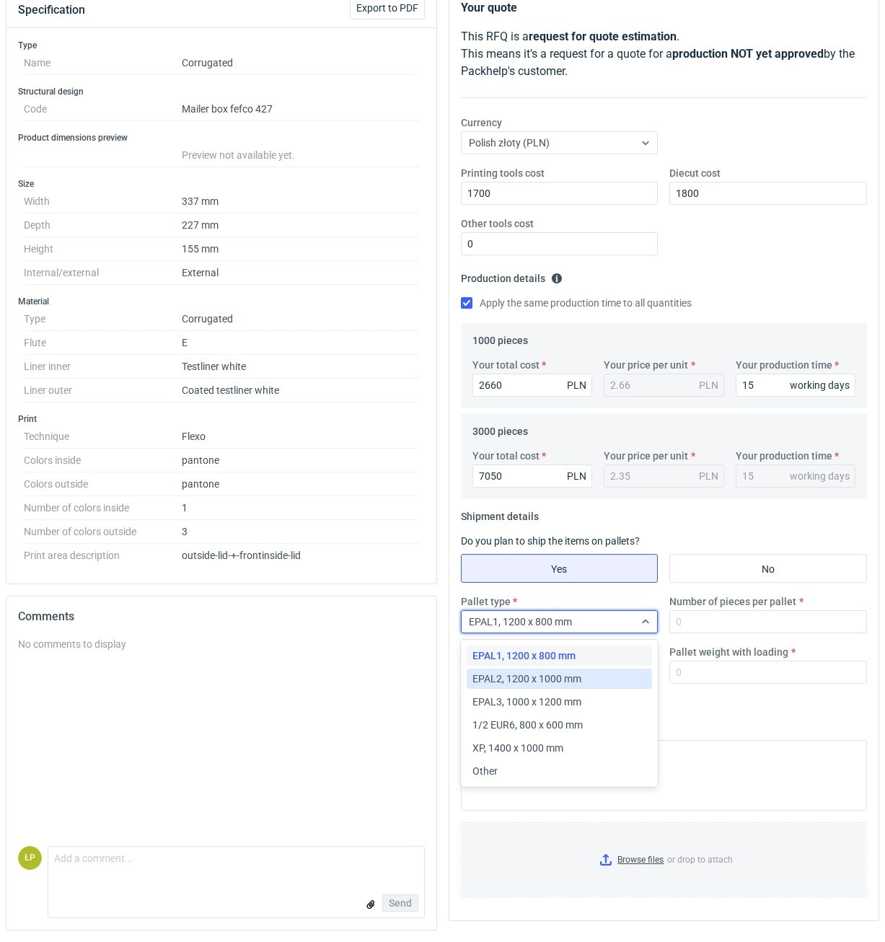
click at [597, 527] on div "EPAL2, 1200 x 1000 mm" at bounding box center [560, 679] width 175 height 14
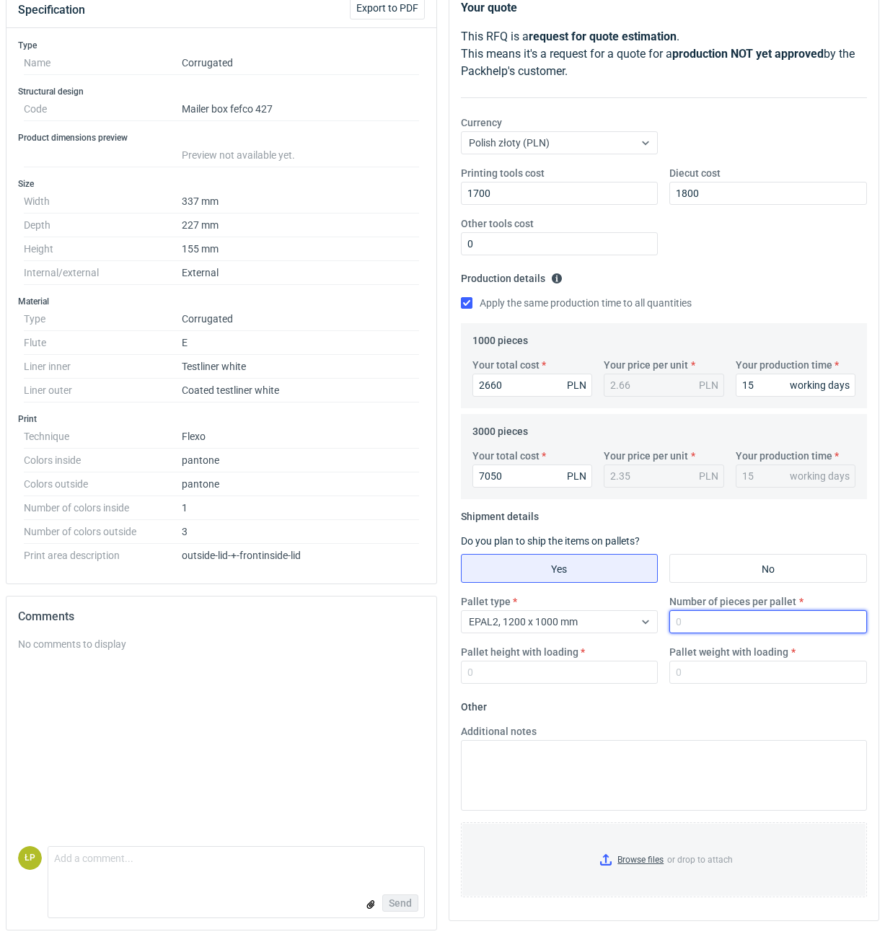
click at [708, 527] on input "Number of pieces per pallet" at bounding box center [768, 621] width 198 height 23
type input "1000"
click at [624, 527] on input "Pallet height with loading" at bounding box center [560, 672] width 198 height 23
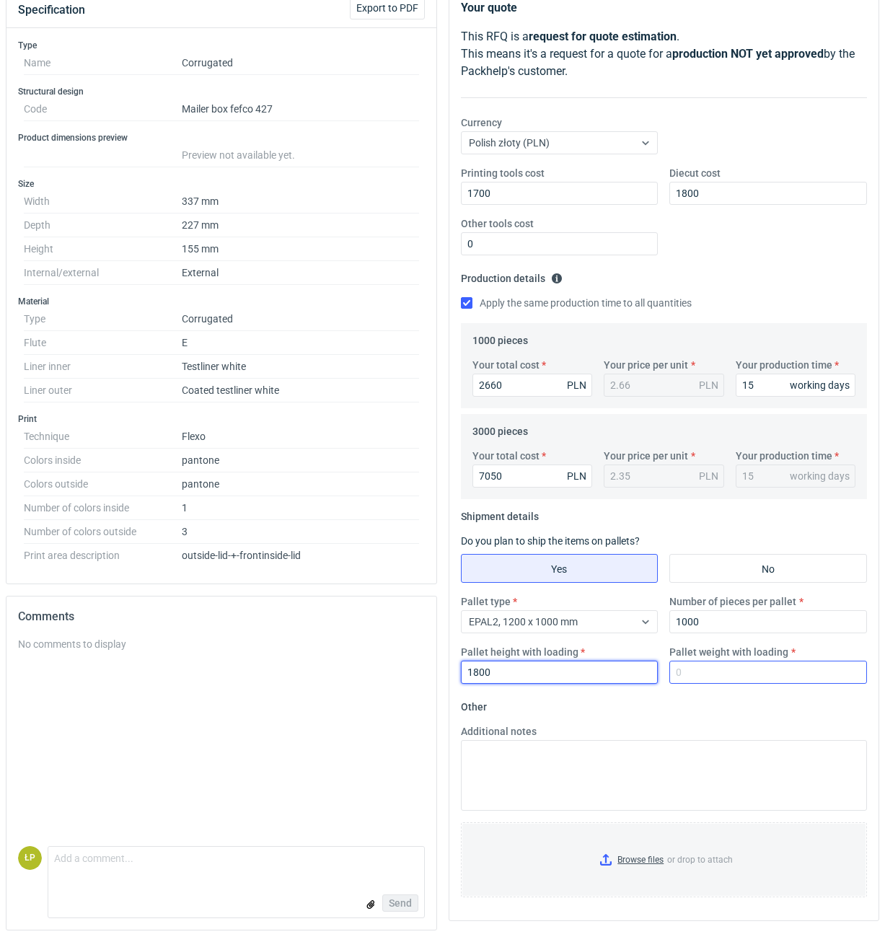
type input "1800"
click at [744, 527] on input "Pallet weight with loading" at bounding box center [768, 672] width 198 height 23
click at [768, 527] on input "Pallet weight with loading" at bounding box center [768, 672] width 198 height 23
type input "430"
click at [768, 527] on fieldset "Other Additional notes Browse files or drop to attach" at bounding box center [664, 802] width 407 height 214
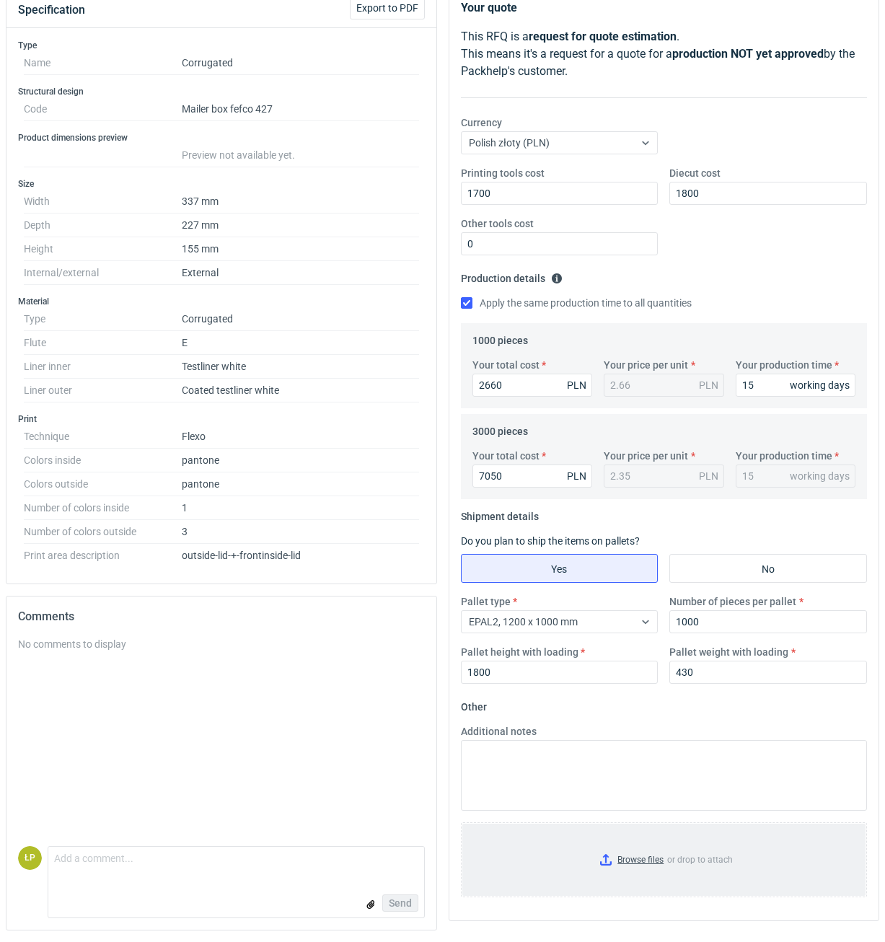
click at [625, 527] on input "Browse files or drop to attach" at bounding box center [664, 860] width 404 height 72
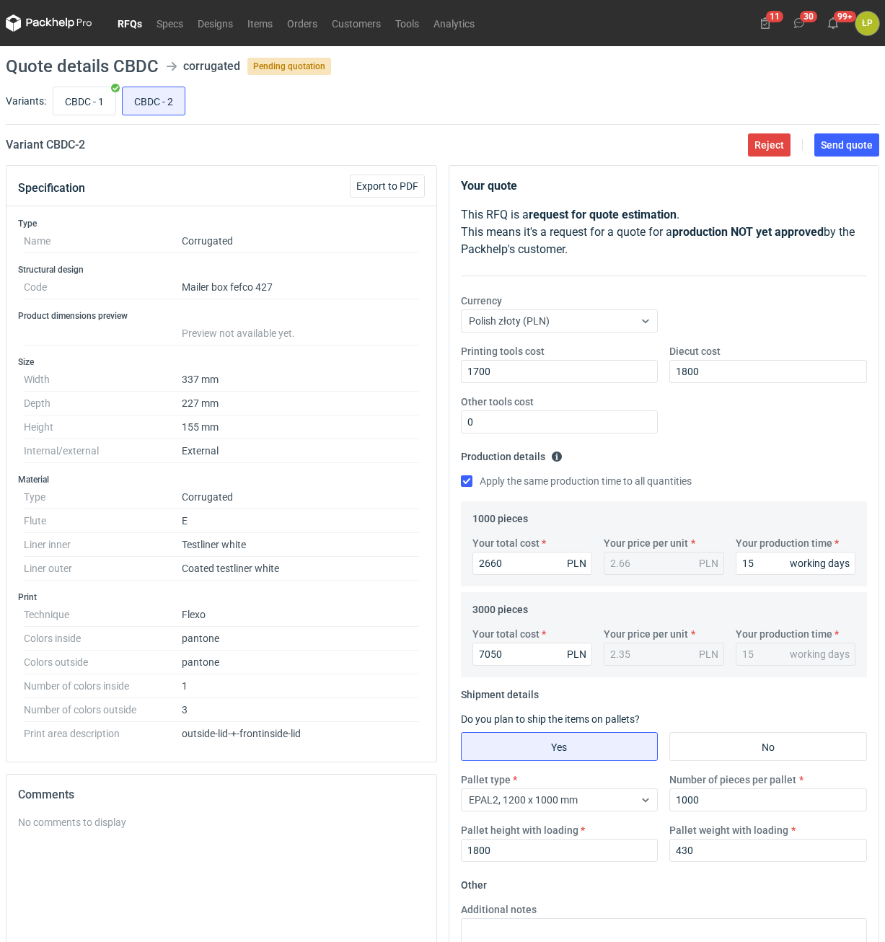
click at [843, 157] on main "Quote details CBDC corrugated Pending quotation Variants: CBDC - 1 CBDC - 2 Var…" at bounding box center [442, 593] width 885 height 1095
click at [846, 146] on span "Send quote" at bounding box center [847, 145] width 52 height 10
